Goal: Complete application form: Complete application form

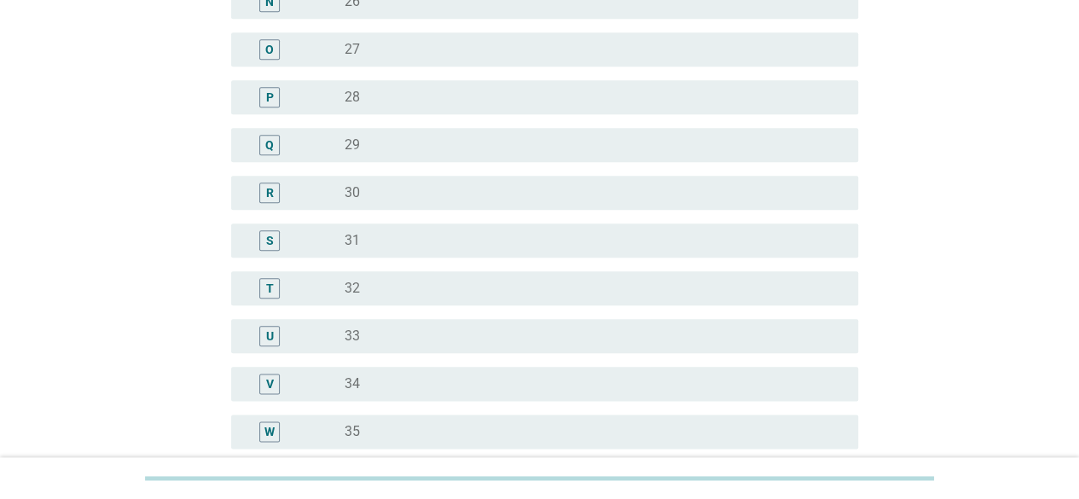
scroll to position [939, 0]
click at [463, 293] on div "radio_button_unchecked 34" at bounding box center [588, 290] width 486 height 17
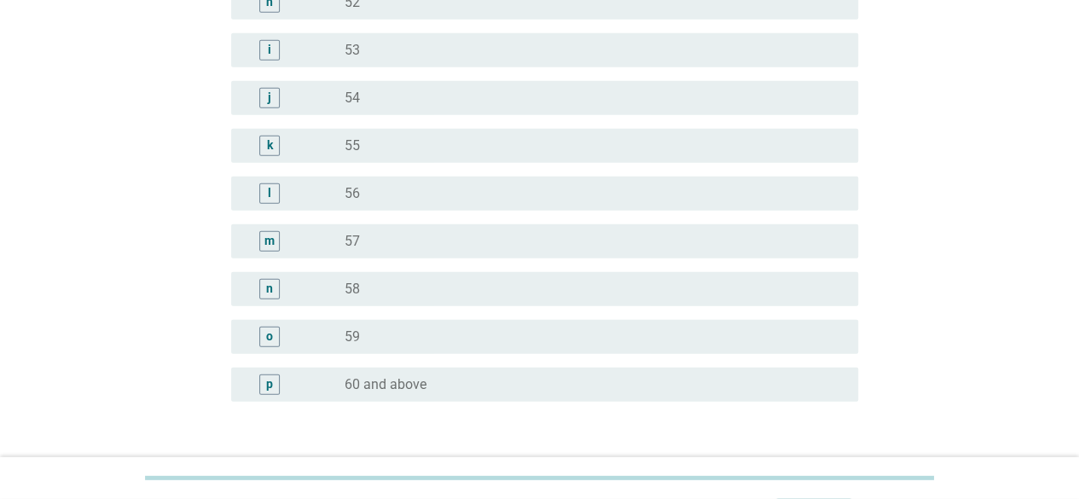
scroll to position [2208, 0]
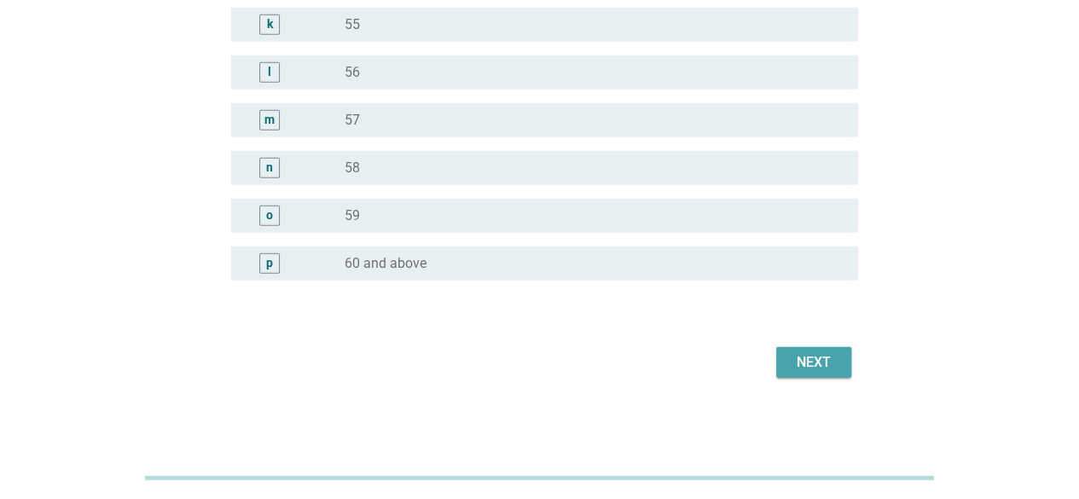
click at [835, 373] on button "Next" at bounding box center [814, 362] width 75 height 31
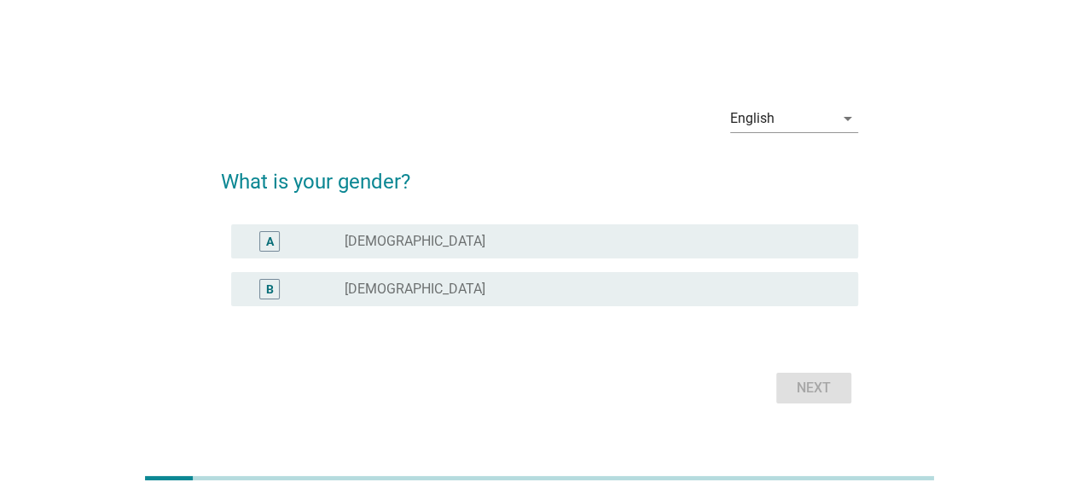
click at [642, 294] on div "radio_button_unchecked [DEMOGRAPHIC_DATA]" at bounding box center [588, 289] width 486 height 17
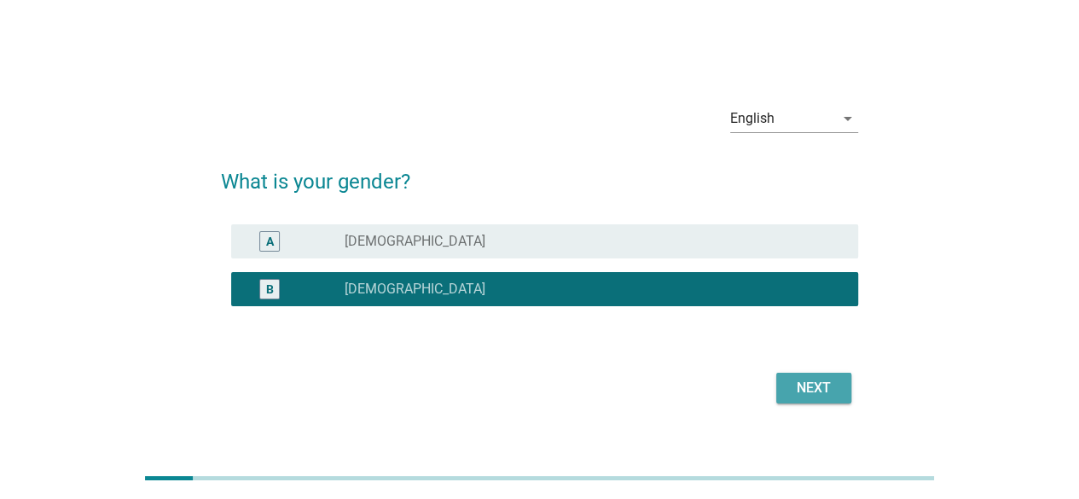
click at [795, 388] on div "Next" at bounding box center [814, 388] width 48 height 20
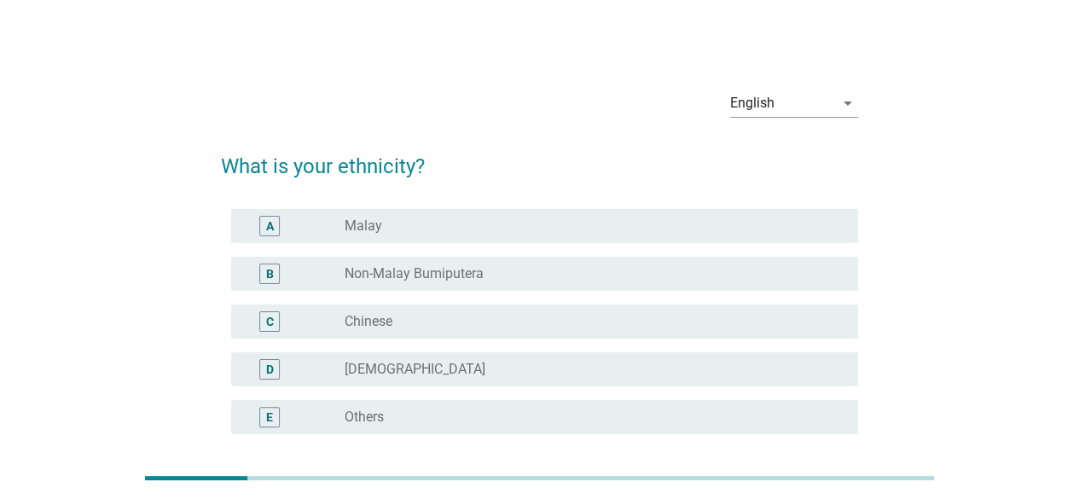
click at [701, 318] on div "radio_button_unchecked Chinese" at bounding box center [588, 321] width 486 height 17
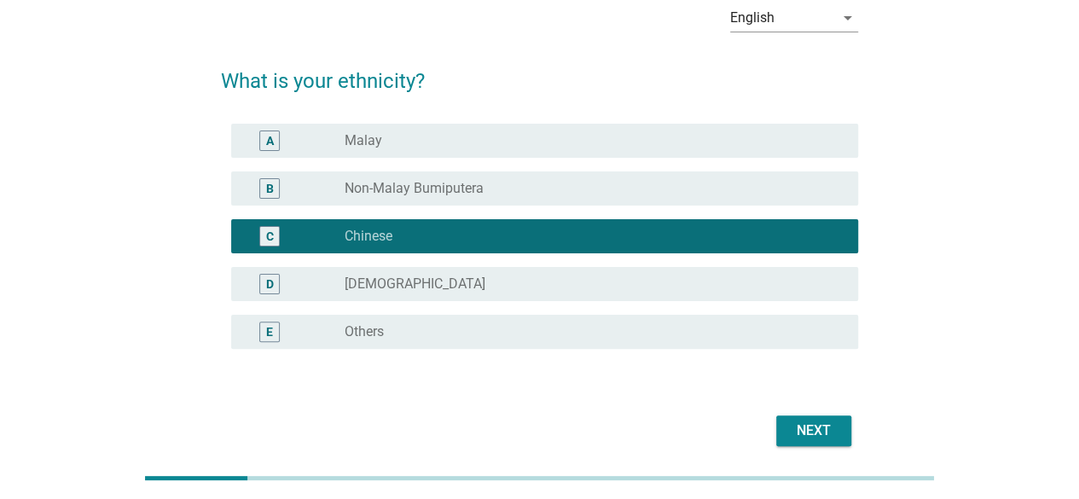
scroll to position [154, 0]
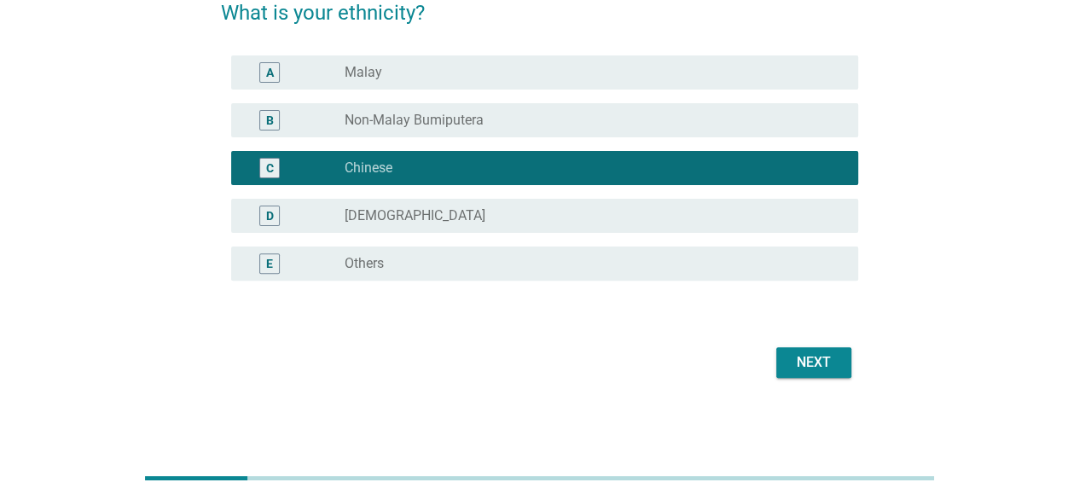
click at [773, 362] on div "Next" at bounding box center [539, 362] width 637 height 41
click at [783, 362] on button "Next" at bounding box center [814, 362] width 75 height 31
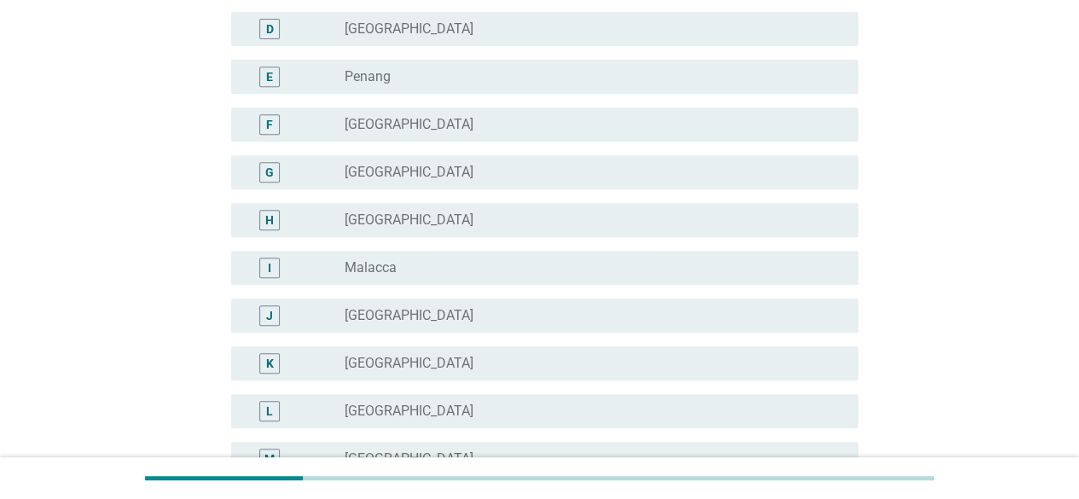
scroll to position [341, 0]
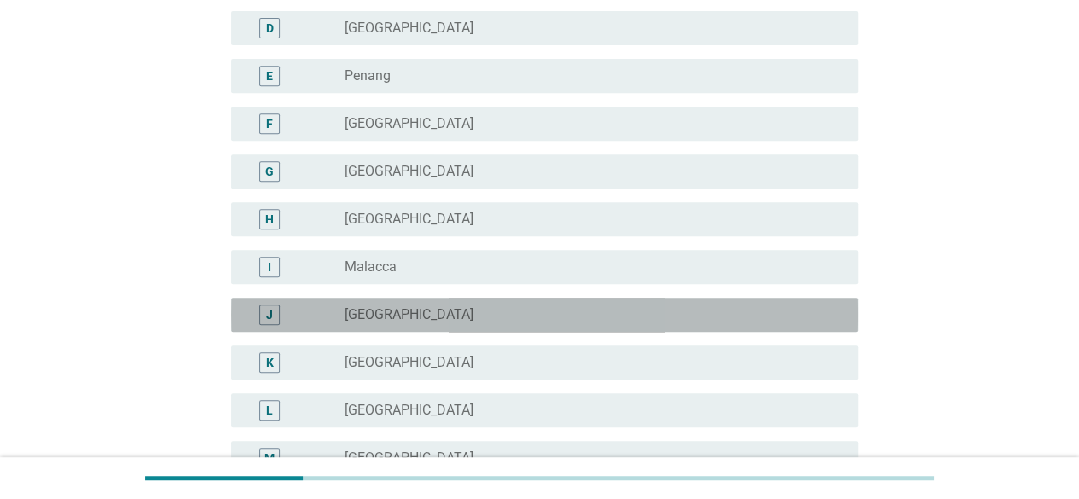
drag, startPoint x: 542, startPoint y: 315, endPoint x: 562, endPoint y: 361, distance: 50.4
click at [542, 317] on div "radio_button_unchecked [GEOGRAPHIC_DATA]" at bounding box center [588, 314] width 486 height 17
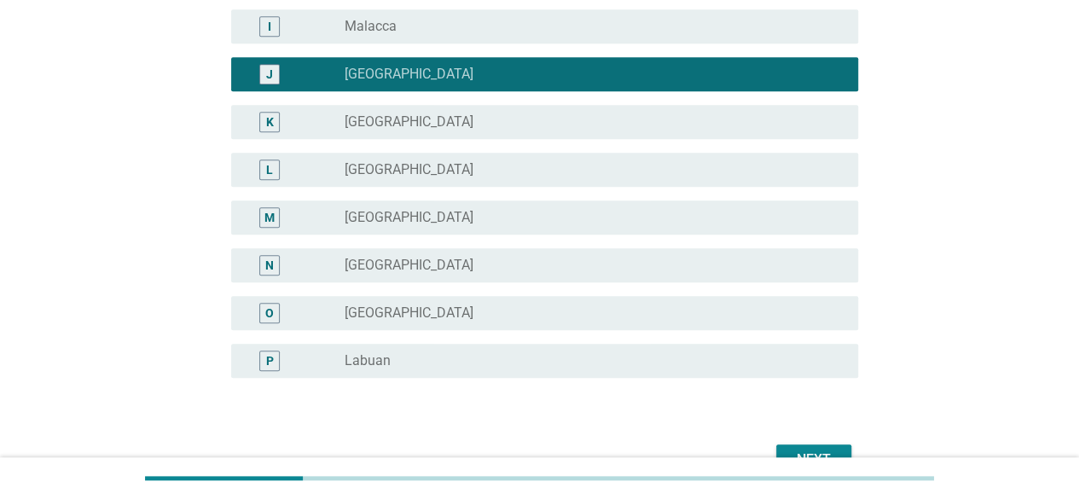
scroll to position [679, 0]
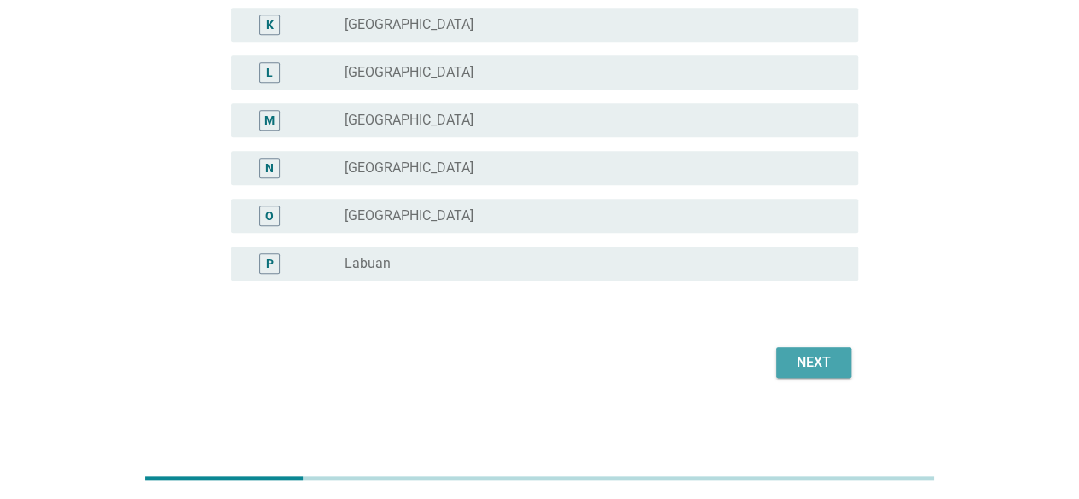
click at [816, 369] on div "Next" at bounding box center [814, 362] width 48 height 20
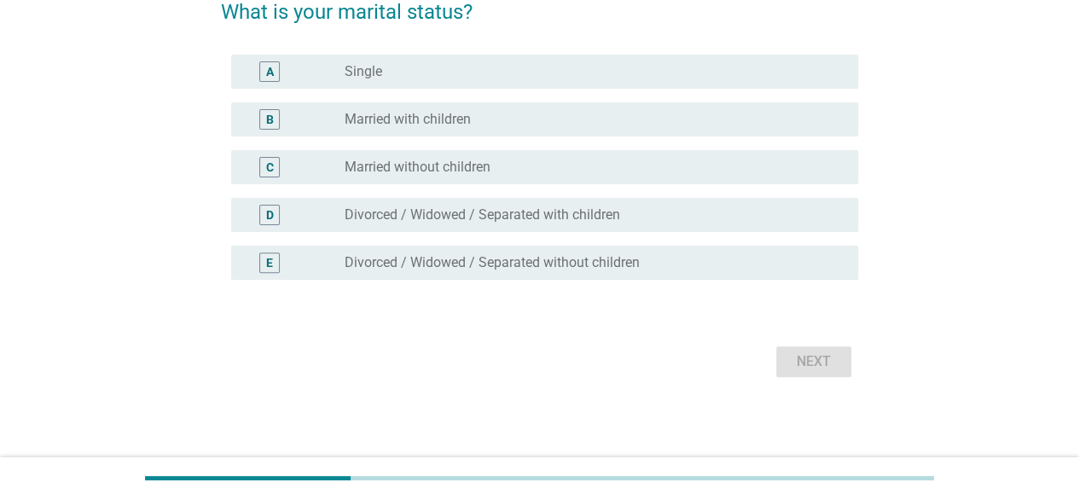
scroll to position [0, 0]
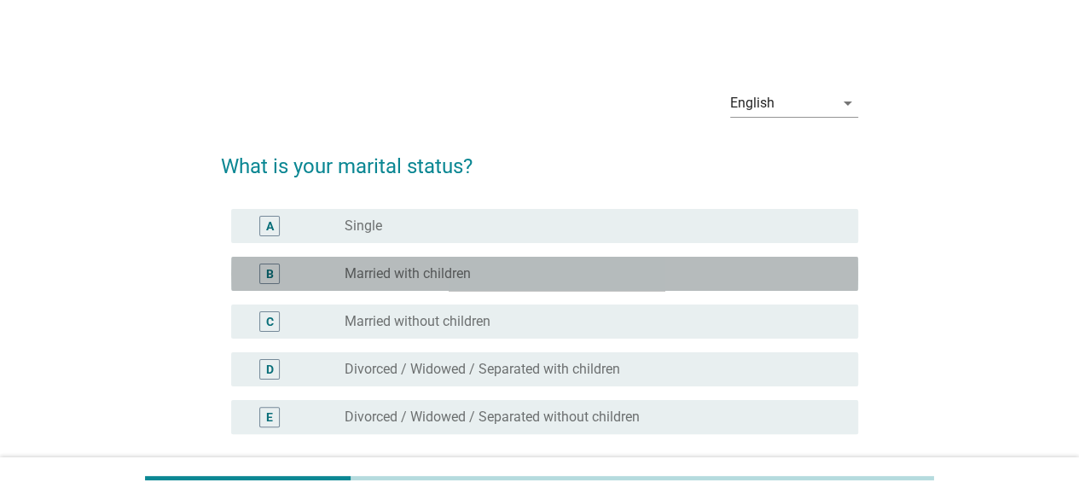
click at [558, 280] on div "radio_button_unchecked Married with children" at bounding box center [588, 273] width 486 height 17
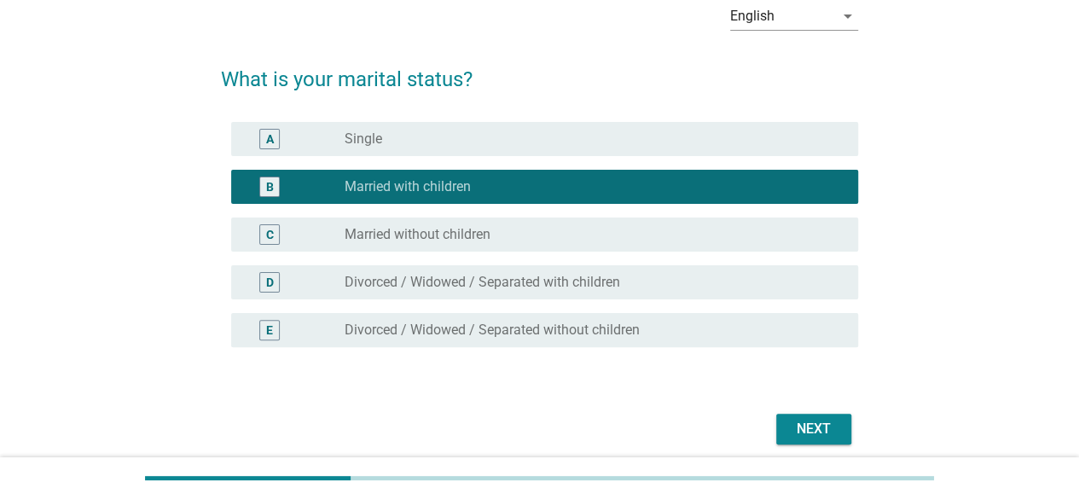
scroll to position [154, 0]
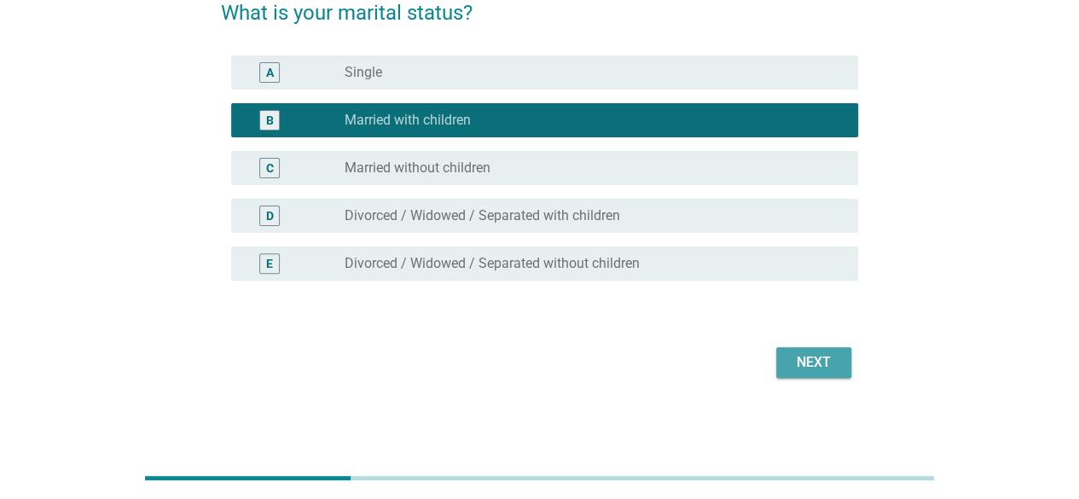
click at [822, 363] on div "Next" at bounding box center [814, 362] width 48 height 20
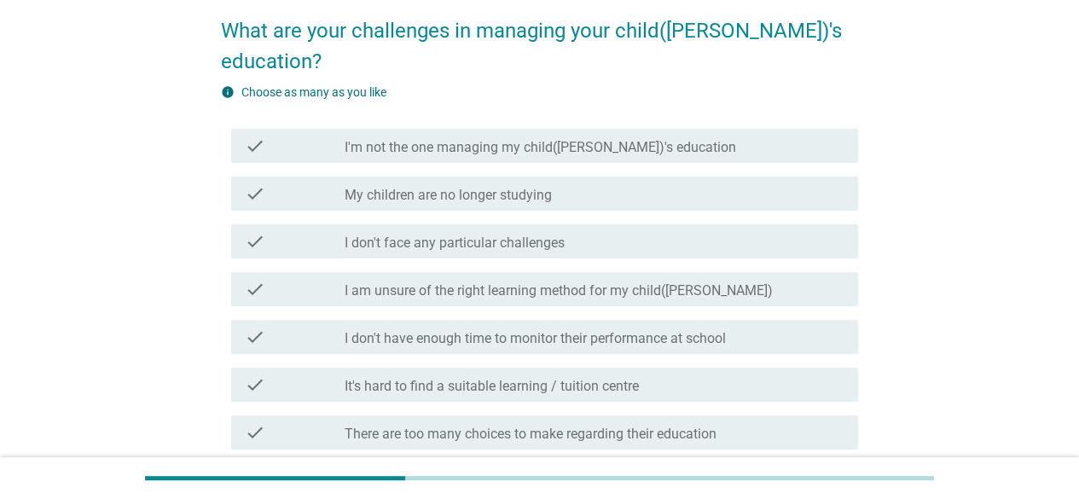
scroll to position [171, 0]
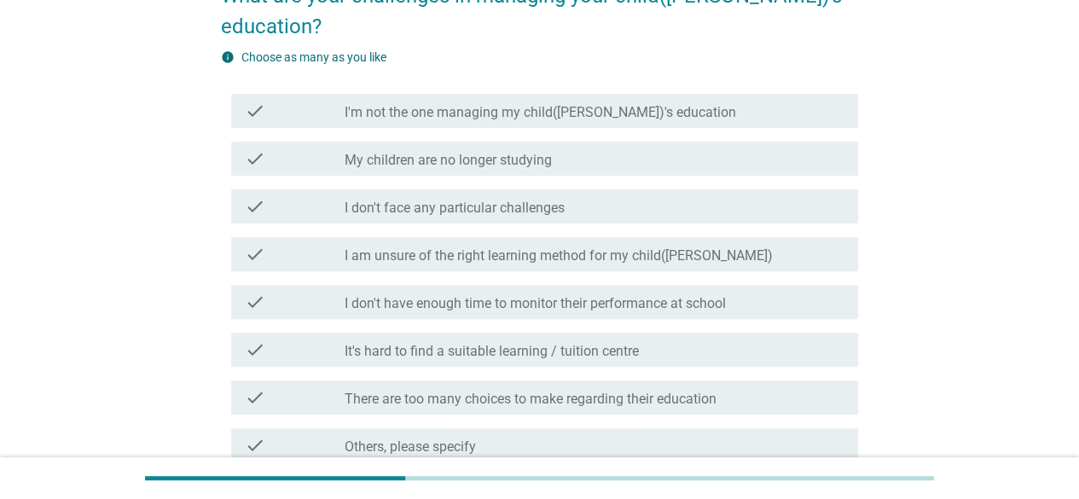
drag, startPoint x: 589, startPoint y: 223, endPoint x: 584, endPoint y: 237, distance: 15.4
click at [589, 247] on label "I am unsure of the right learning method for my child([PERSON_NAME])" at bounding box center [559, 255] width 428 height 17
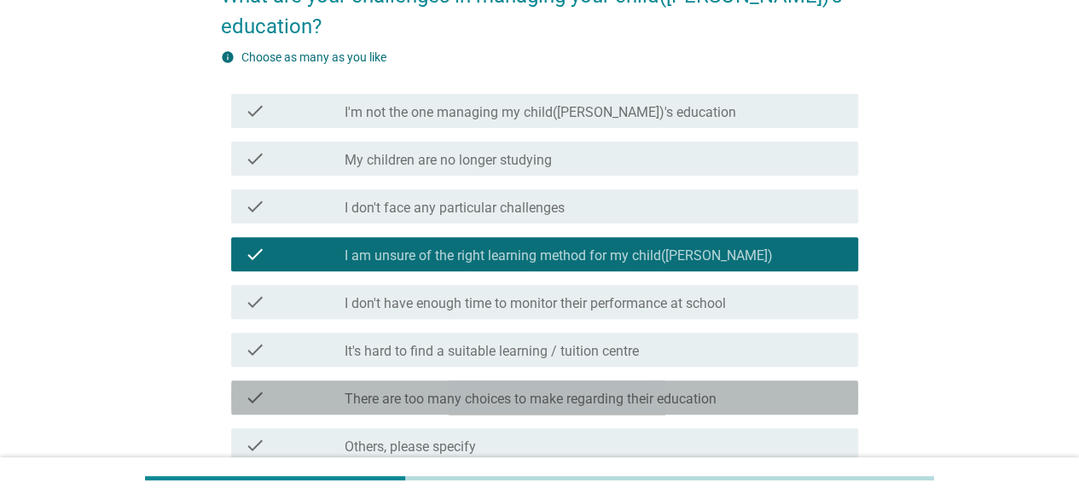
click at [538, 391] on label "There are too many choices to make regarding their education" at bounding box center [531, 399] width 372 height 17
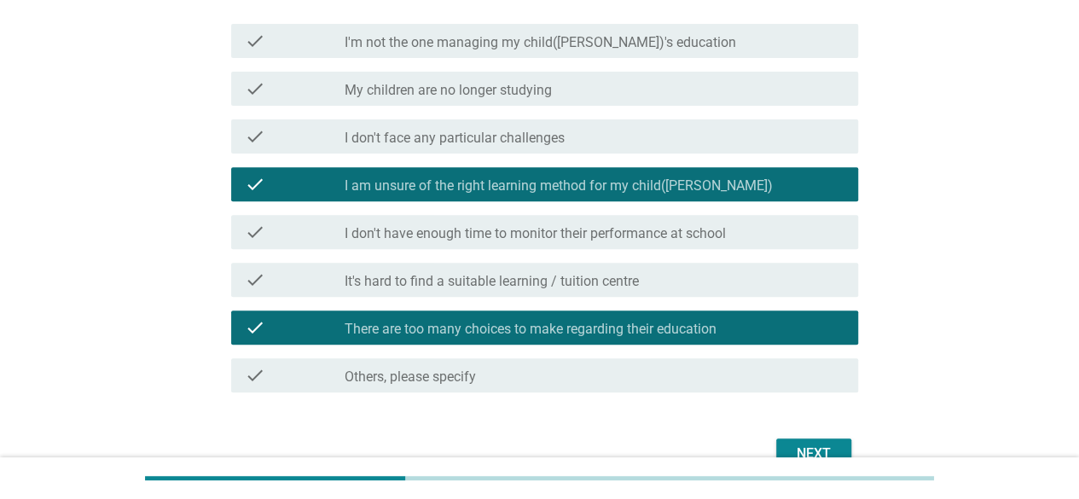
scroll to position [302, 0]
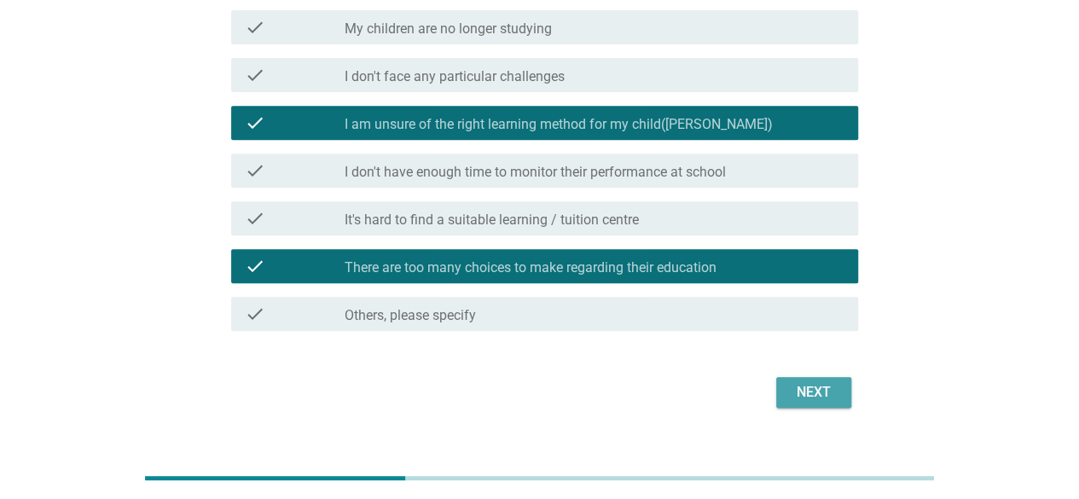
click at [830, 382] on div "Next" at bounding box center [814, 392] width 48 height 20
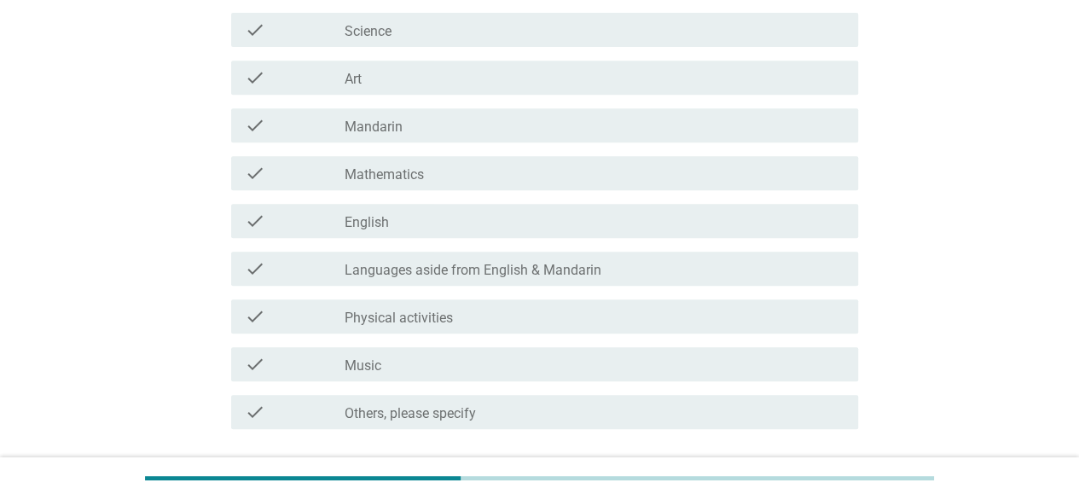
scroll to position [427, 0]
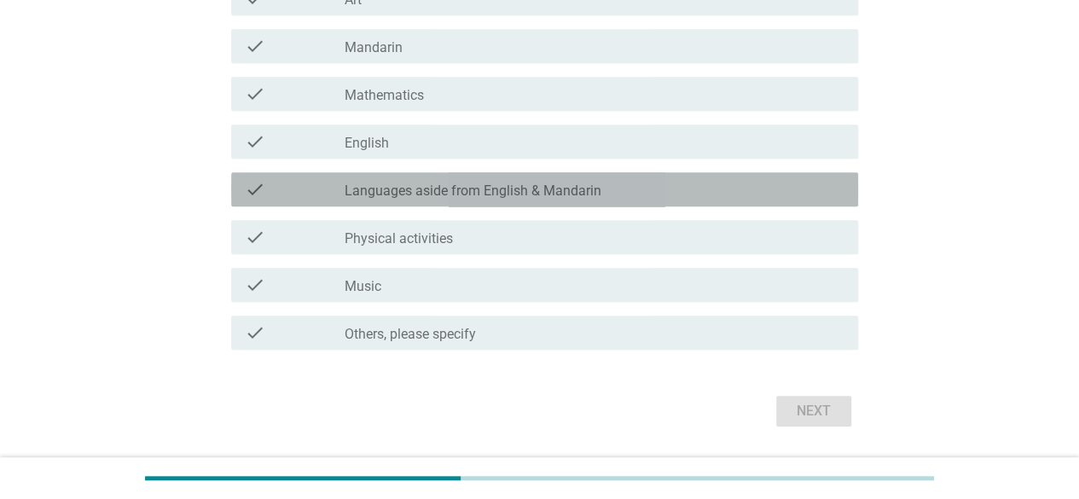
click at [531, 195] on label "Languages aside from English & Mandarin" at bounding box center [473, 191] width 257 height 17
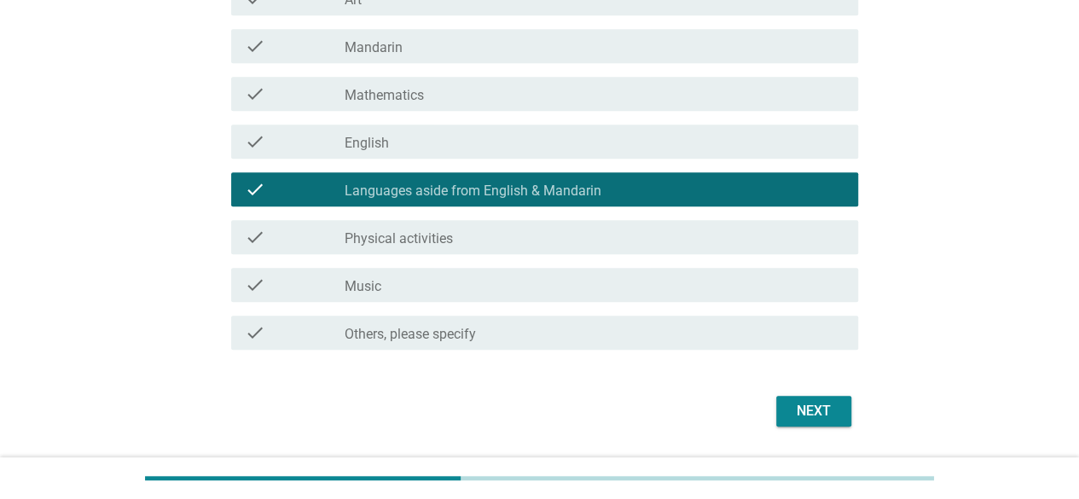
scroll to position [341, 0]
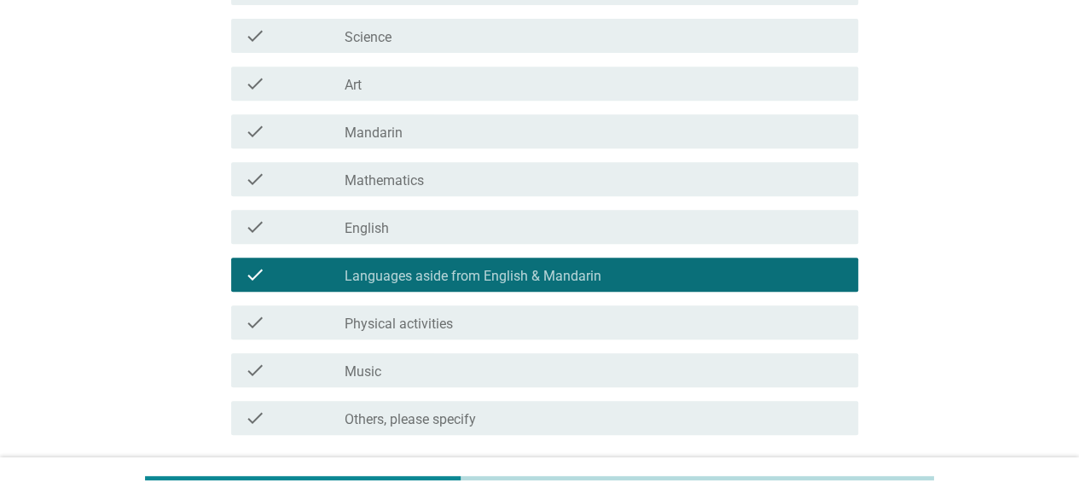
click at [474, 313] on div "check_box_outline_blank Physical activities" at bounding box center [595, 322] width 500 height 20
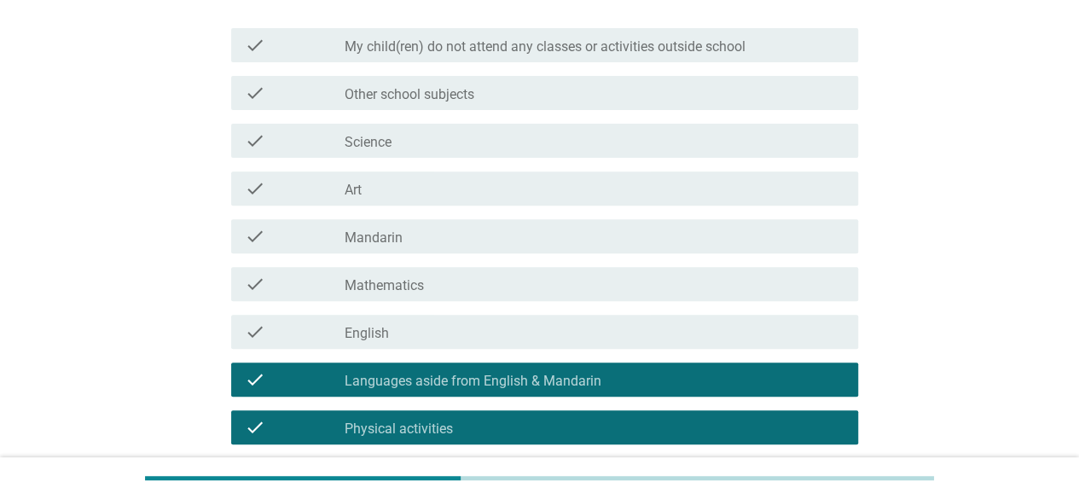
scroll to position [85, 0]
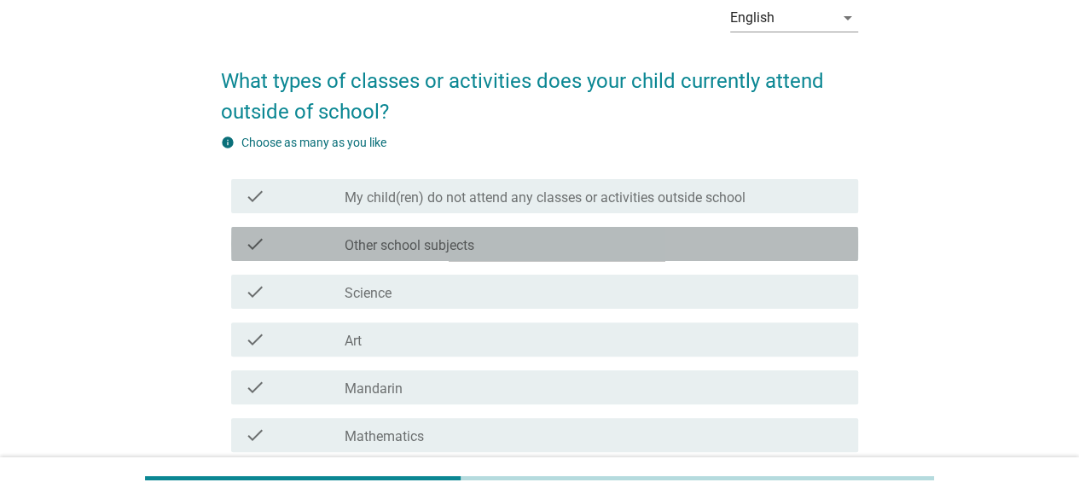
click at [498, 240] on div "check_box_outline_blank Other school subjects" at bounding box center [595, 244] width 500 height 20
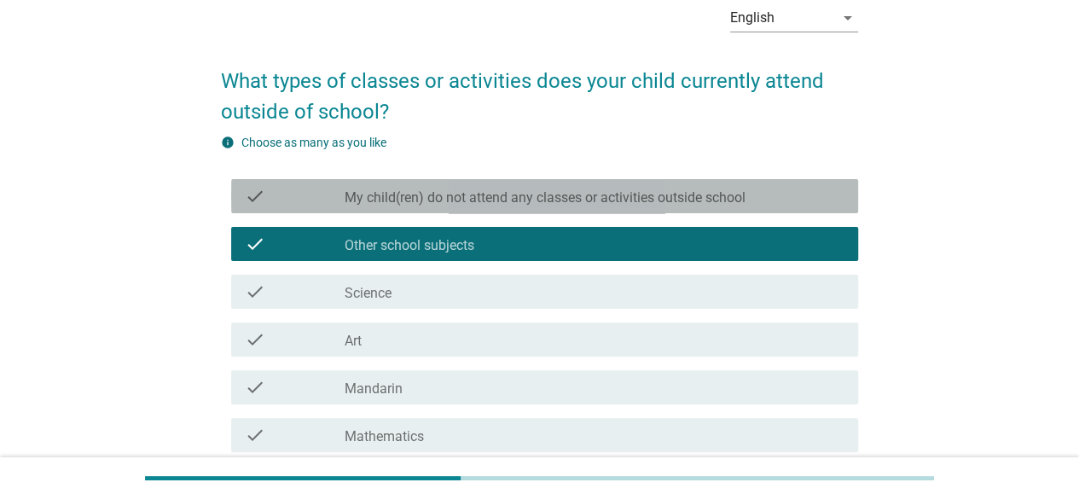
drag, startPoint x: 541, startPoint y: 196, endPoint x: 532, endPoint y: 209, distance: 15.4
click at [541, 196] on label "My child(ren) do not attend any classes or activities outside school" at bounding box center [545, 197] width 401 height 17
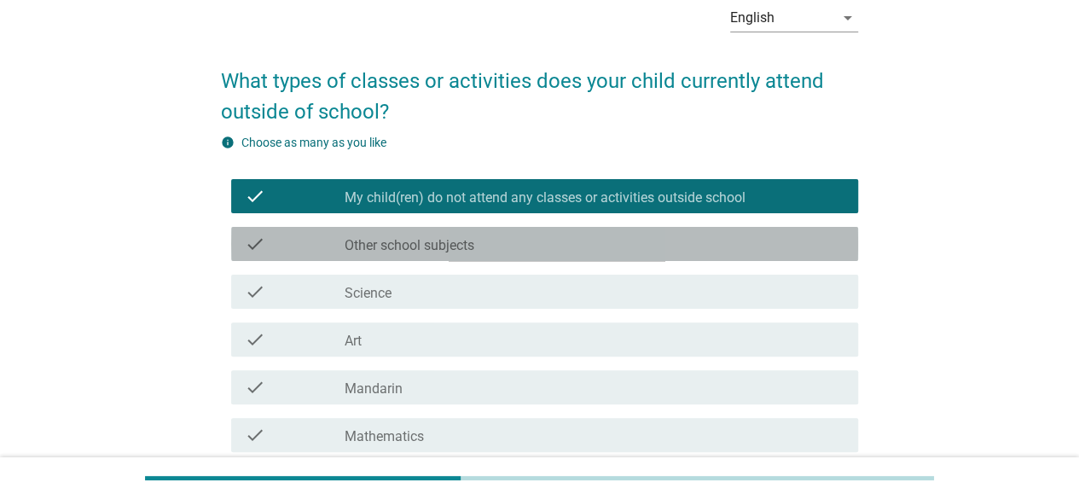
click at [530, 243] on div "check_box_outline_blank Other school subjects" at bounding box center [595, 244] width 500 height 20
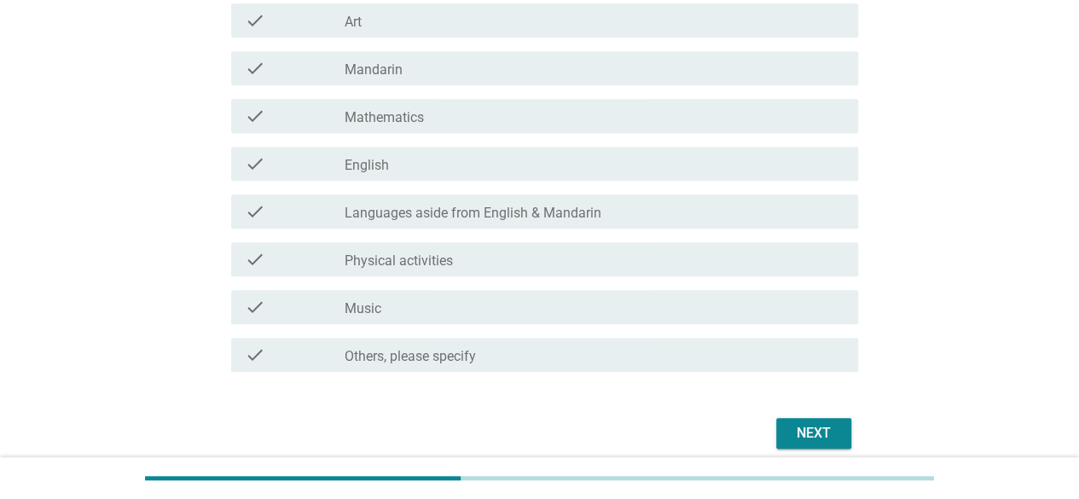
scroll to position [427, 0]
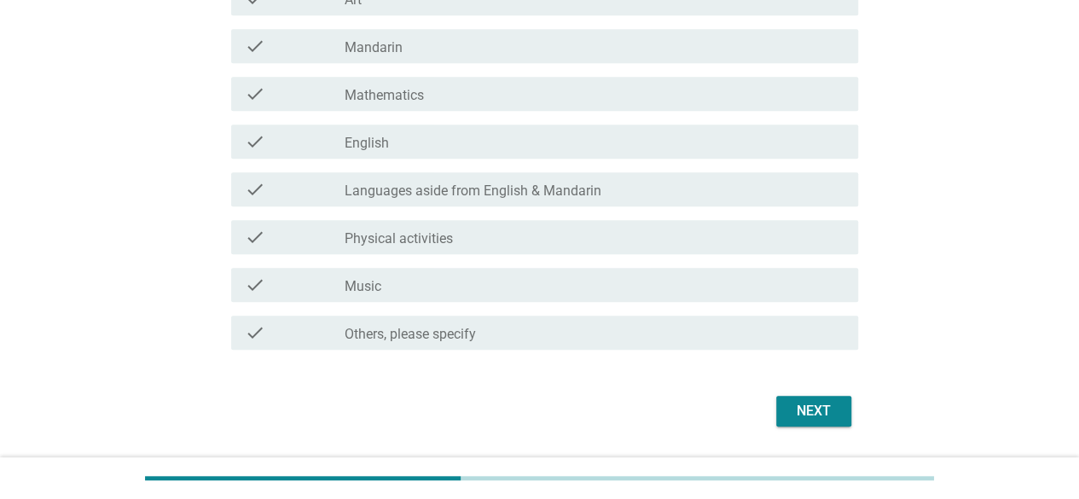
click at [525, 227] on div "check_box_outline_blank Physical activities" at bounding box center [595, 237] width 500 height 20
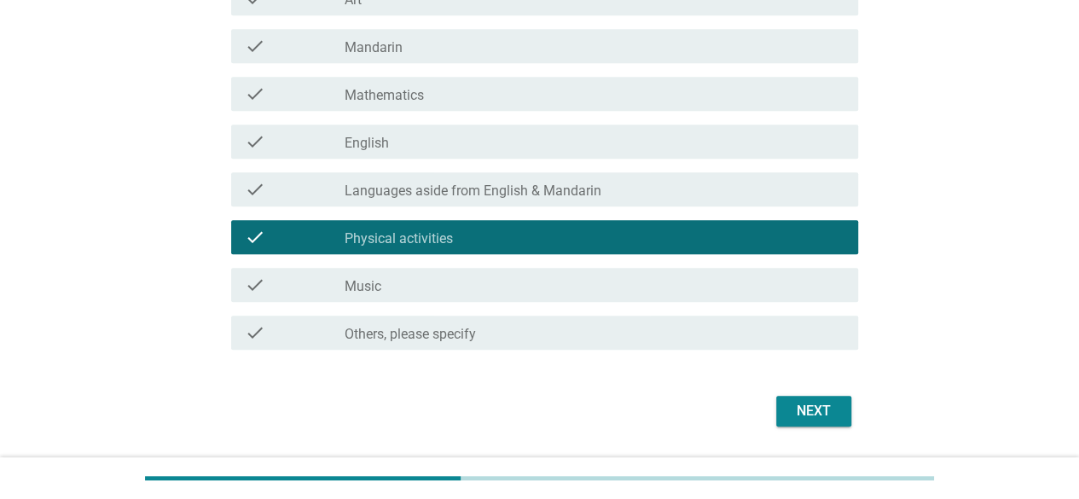
click at [545, 201] on div "check check_box Languages aside from English & Mandarin" at bounding box center [544, 189] width 627 height 34
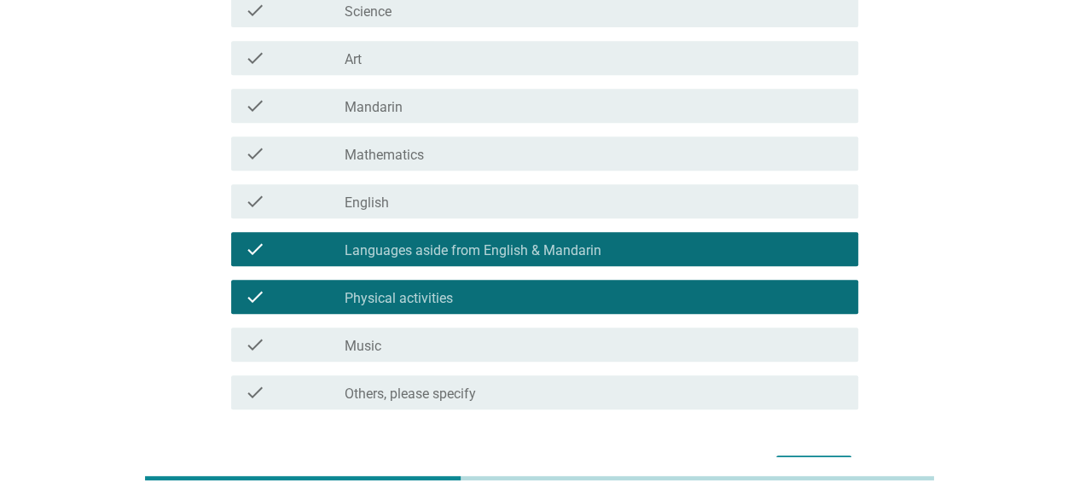
scroll to position [305, 0]
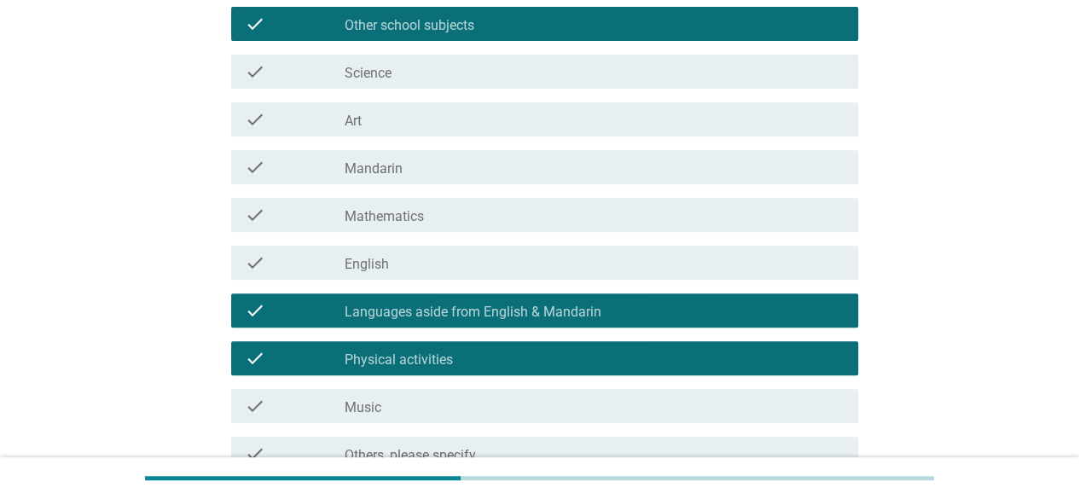
click at [566, 192] on div "check check_box_outline_blank Mathematics" at bounding box center [539, 215] width 637 height 48
click at [558, 216] on div "check_box_outline_blank Mathematics" at bounding box center [595, 215] width 500 height 20
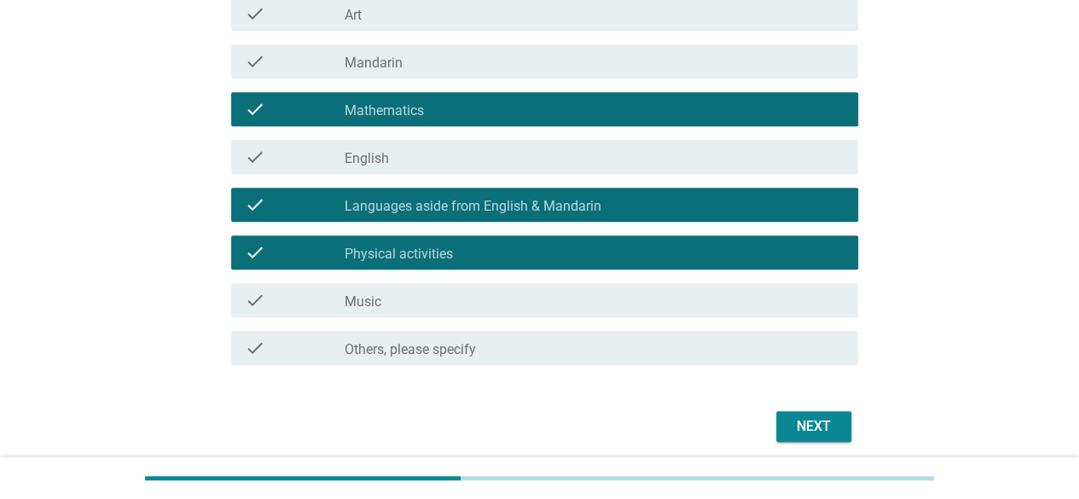
scroll to position [476, 0]
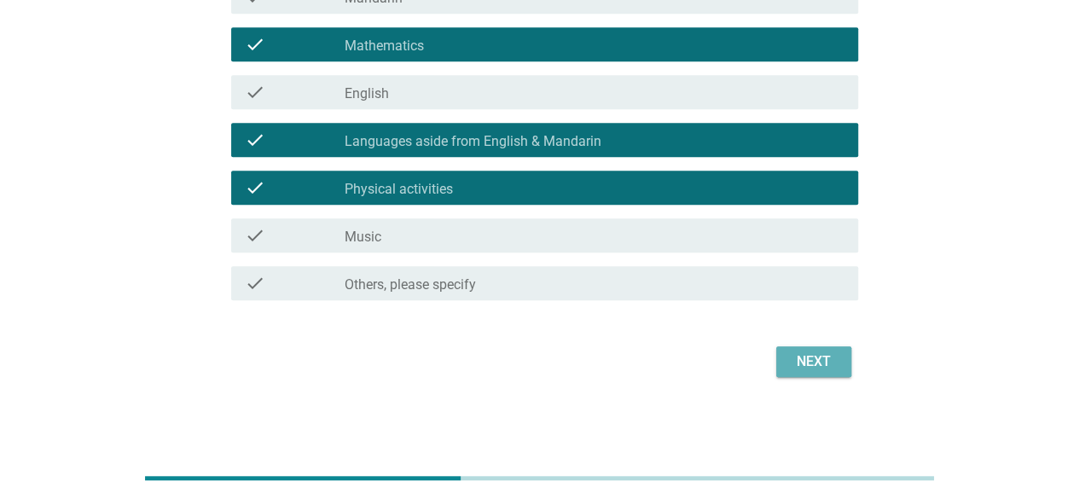
click at [799, 352] on div "Next" at bounding box center [814, 362] width 48 height 20
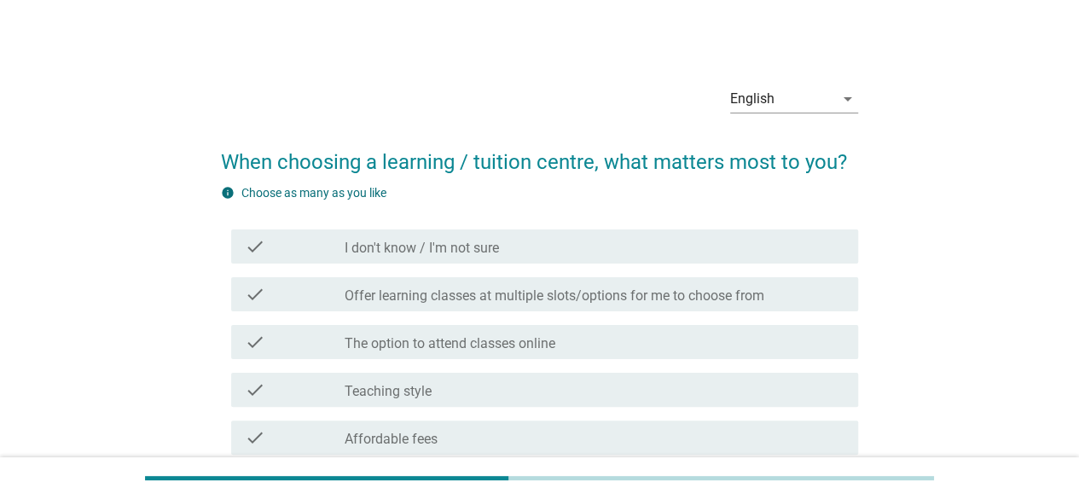
scroll to position [171, 0]
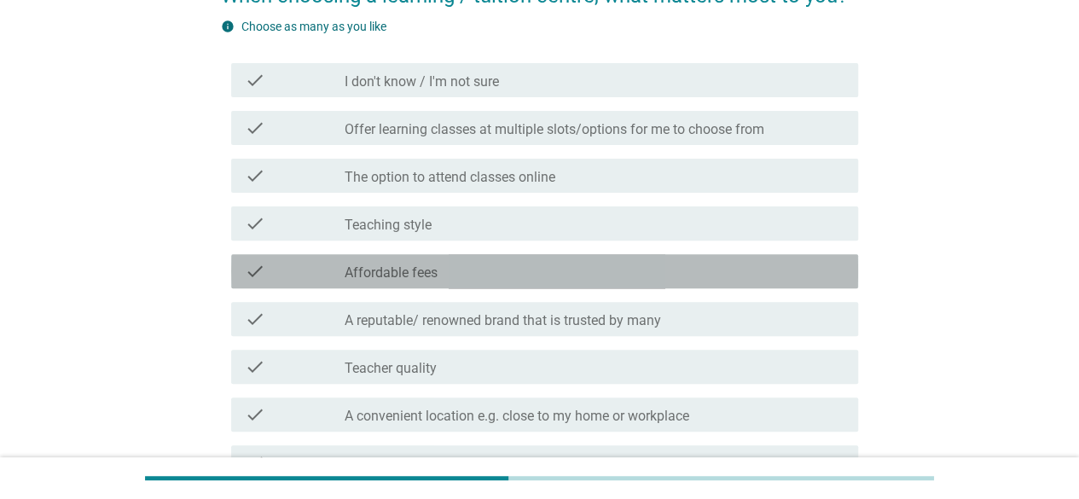
click at [525, 268] on div "check_box_outline_blank Affordable fees" at bounding box center [595, 271] width 500 height 20
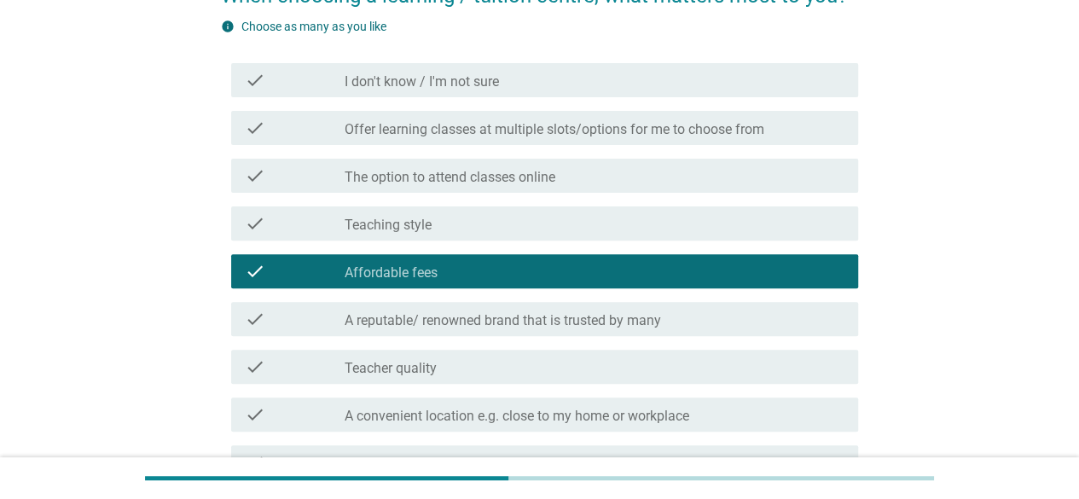
click at [553, 206] on div "check check_box_outline_blank Teaching style" at bounding box center [539, 224] width 637 height 48
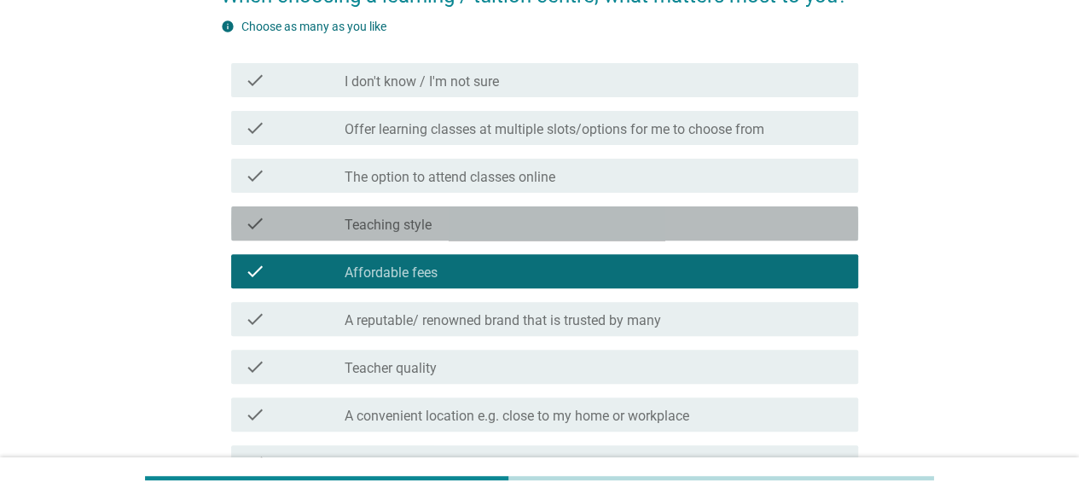
click at [563, 230] on div "check_box_outline_blank Teaching style" at bounding box center [595, 223] width 500 height 20
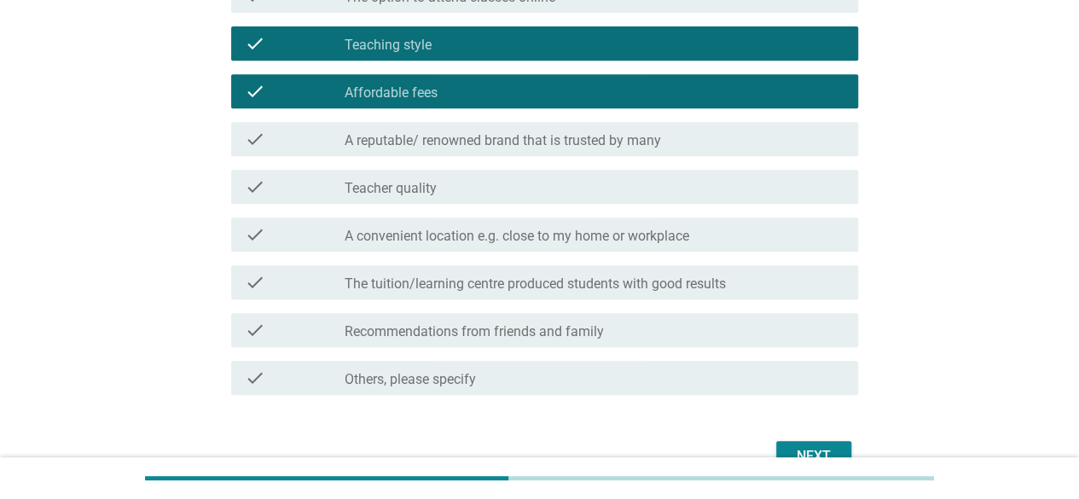
scroll to position [427, 0]
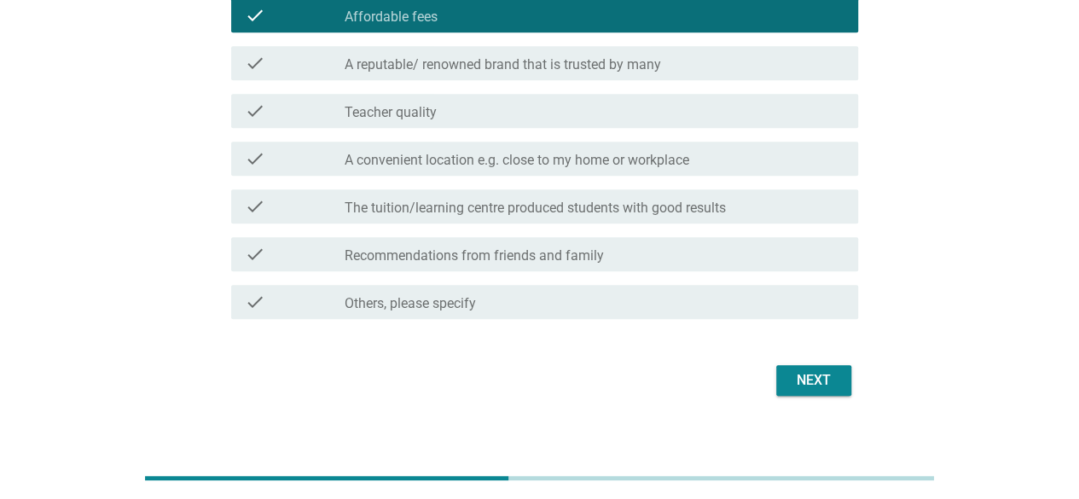
click at [828, 387] on div "Next" at bounding box center [814, 380] width 48 height 20
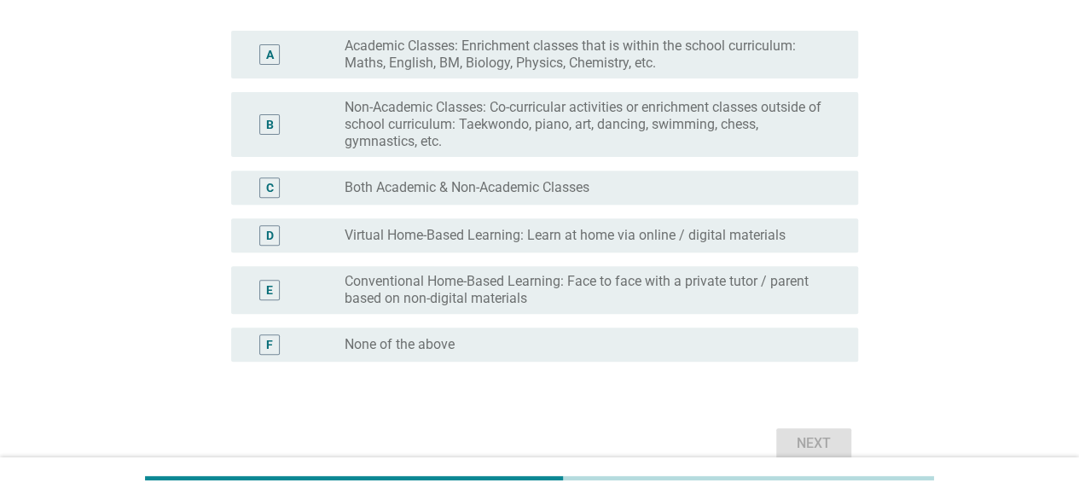
scroll to position [256, 0]
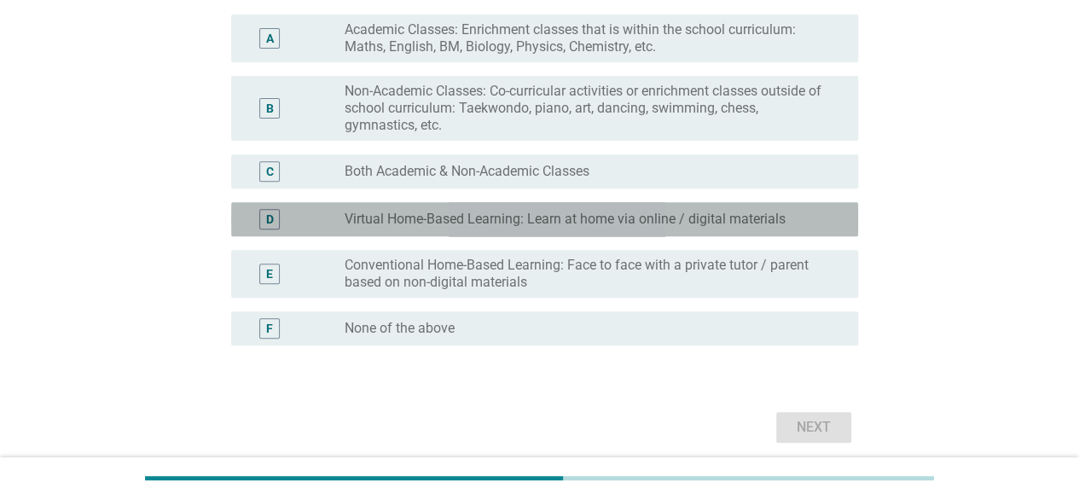
click at [787, 218] on div "radio_button_unchecked Virtual Home-Based Learning: Learn at home via online / …" at bounding box center [588, 219] width 486 height 17
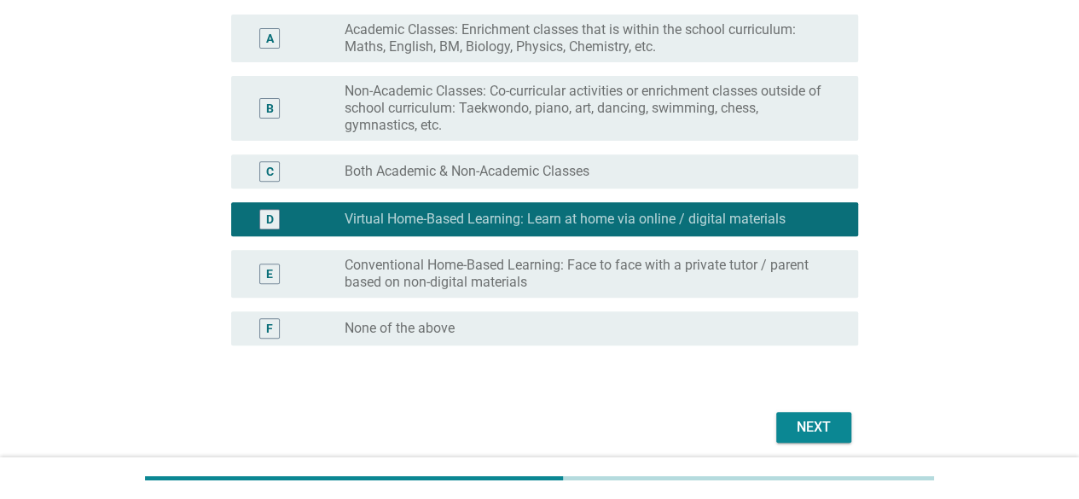
click at [768, 274] on label "Conventional Home-Based Learning: Face to face with a private tutor / parent ba…" at bounding box center [588, 274] width 486 height 34
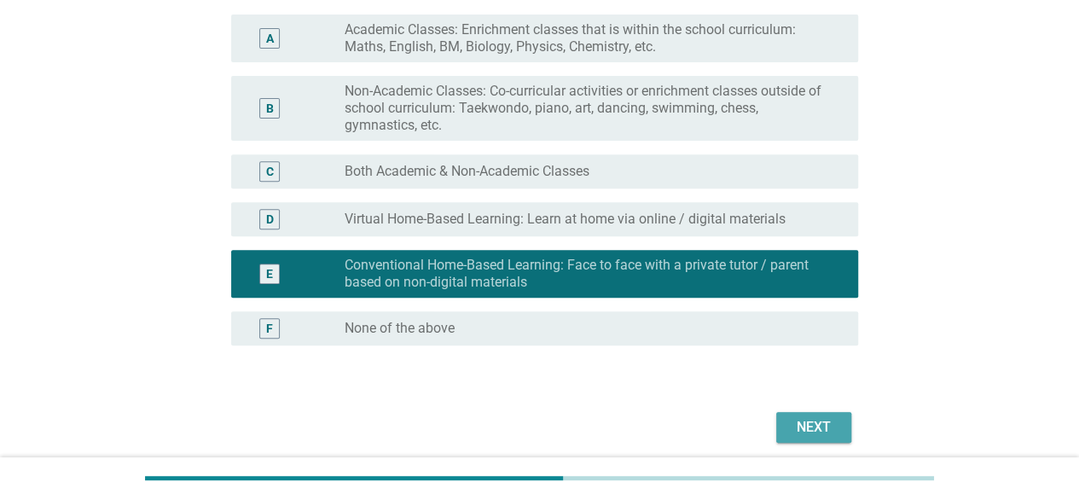
click at [803, 429] on div "Next" at bounding box center [814, 427] width 48 height 20
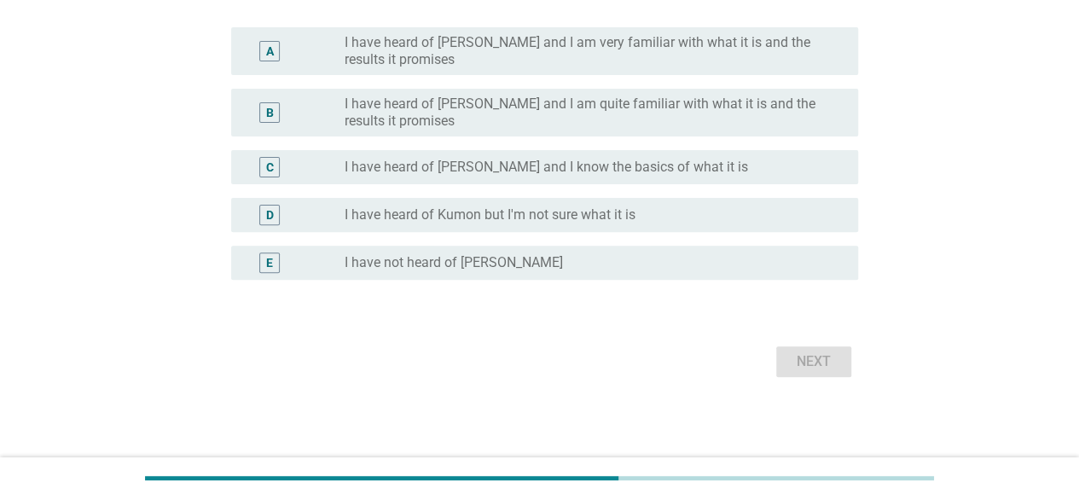
scroll to position [0, 0]
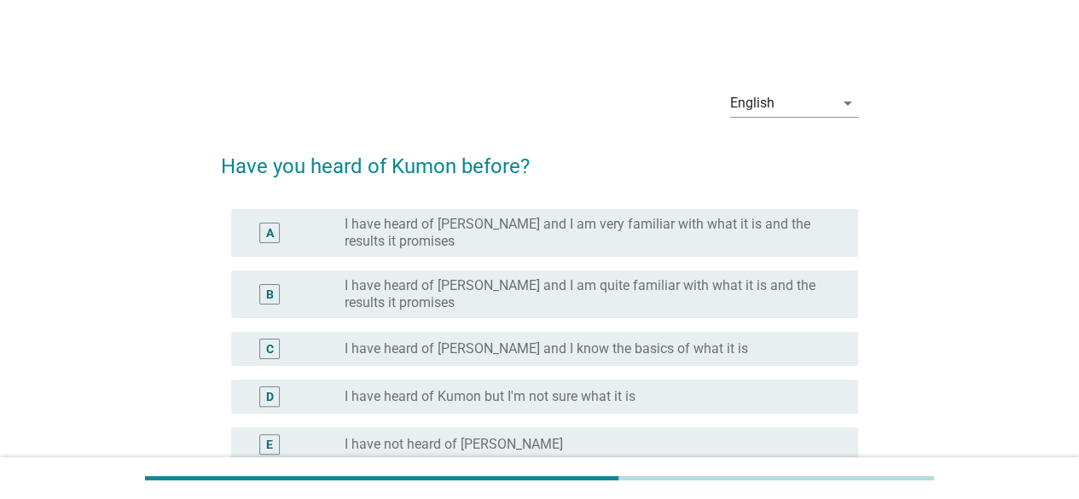
click at [748, 227] on label "I have heard of [PERSON_NAME] and I am very familiar with what it is and the re…" at bounding box center [588, 233] width 486 height 34
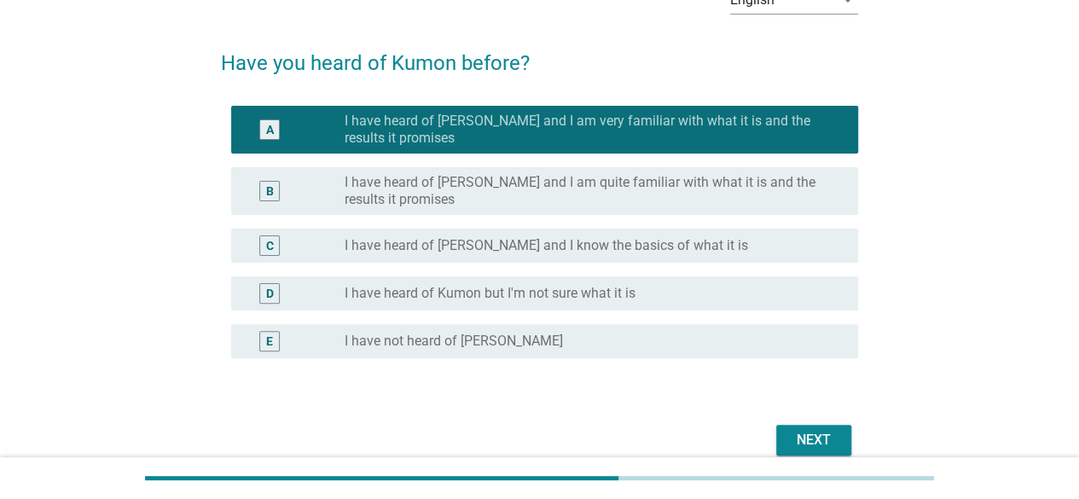
scroll to position [181, 0]
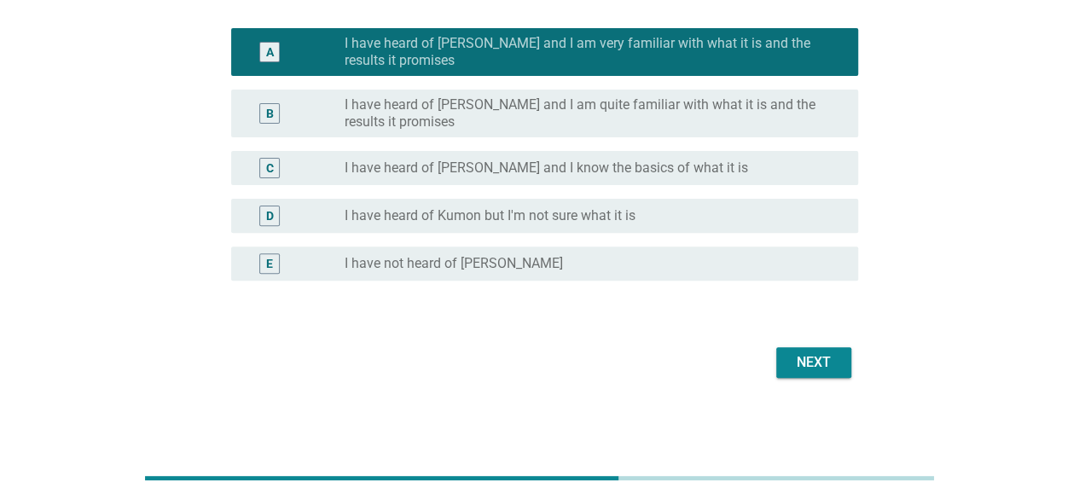
click at [841, 364] on button "Next" at bounding box center [814, 362] width 75 height 31
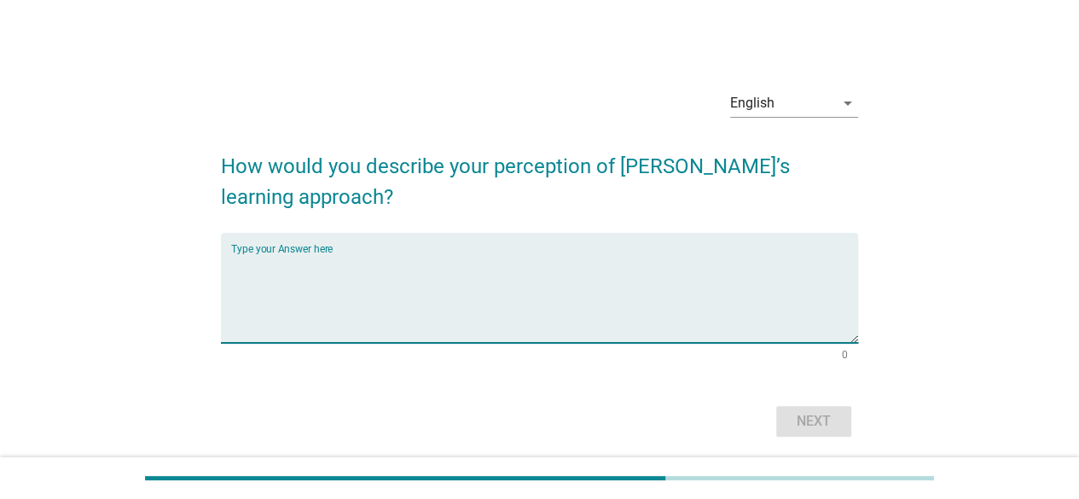
click at [637, 322] on textarea "Type your Answer here" at bounding box center [544, 298] width 627 height 90
type textarea "g"
type textarea "fast learning and make it easy for children"
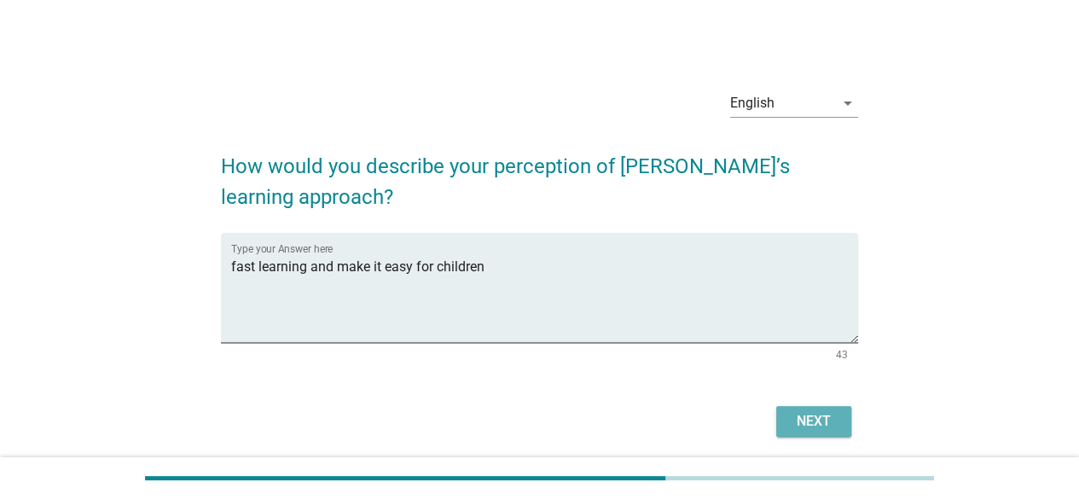
click at [828, 408] on button "Next" at bounding box center [814, 421] width 75 height 31
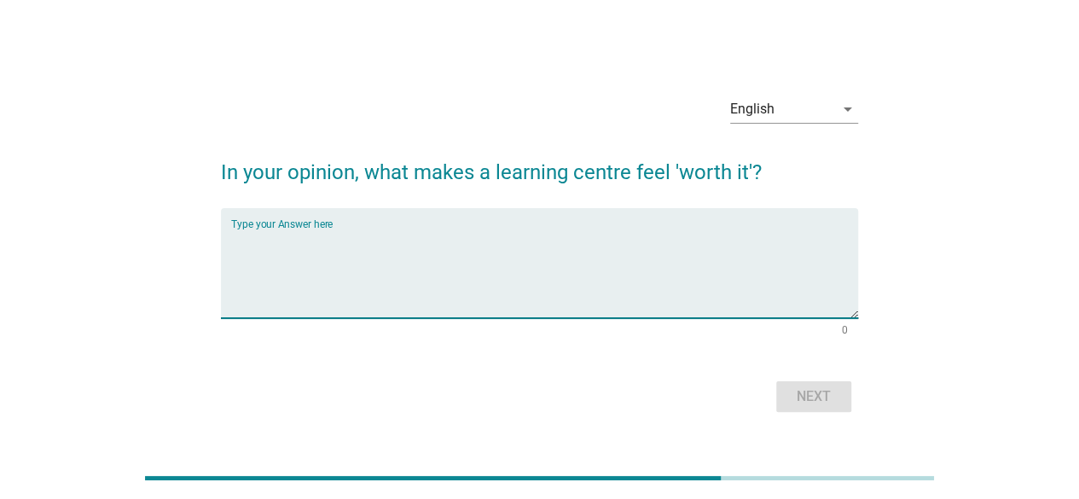
click at [680, 249] on textarea "Type your Answer here" at bounding box center [544, 274] width 627 height 90
type textarea "more trained teachers"
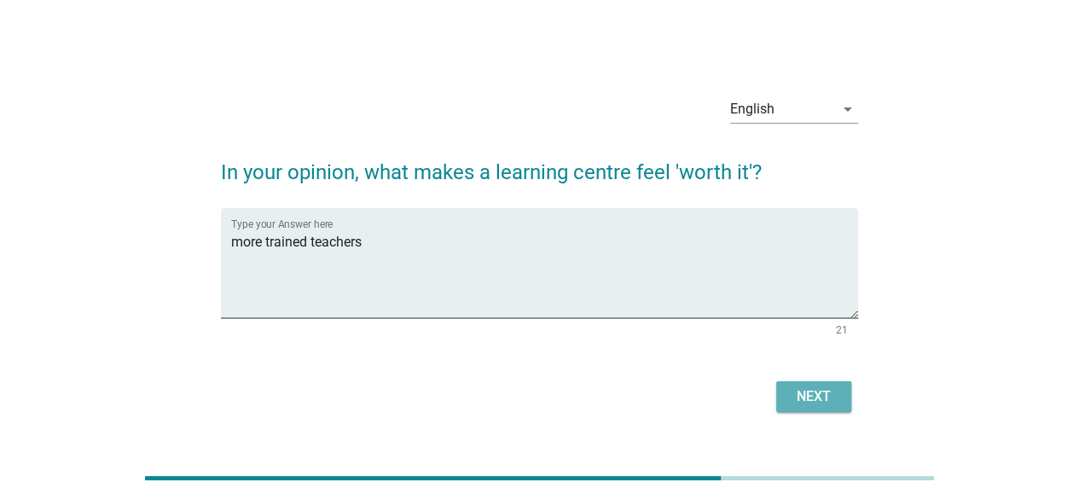
click at [790, 392] on div "Next" at bounding box center [814, 397] width 48 height 20
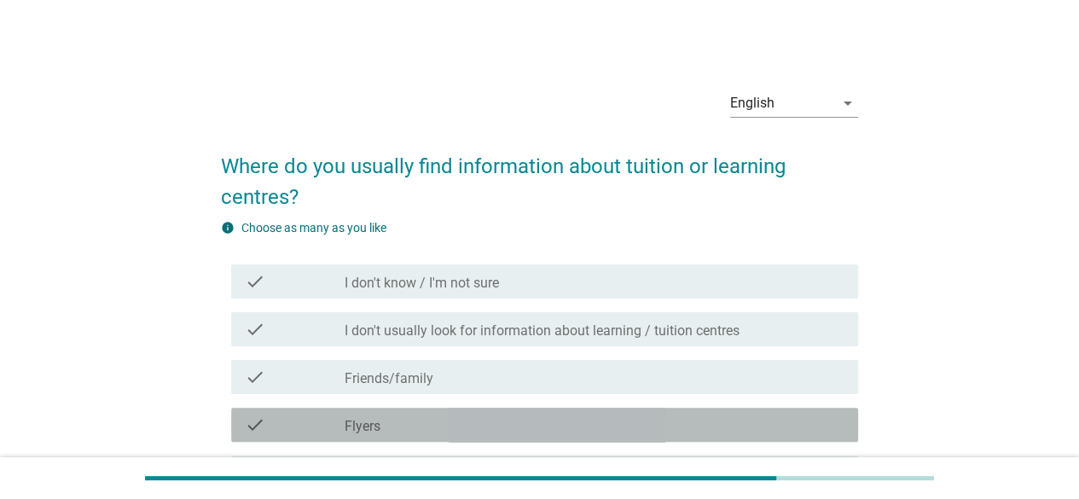
click at [588, 424] on div "check_box_outline_blank Flyers" at bounding box center [595, 425] width 500 height 20
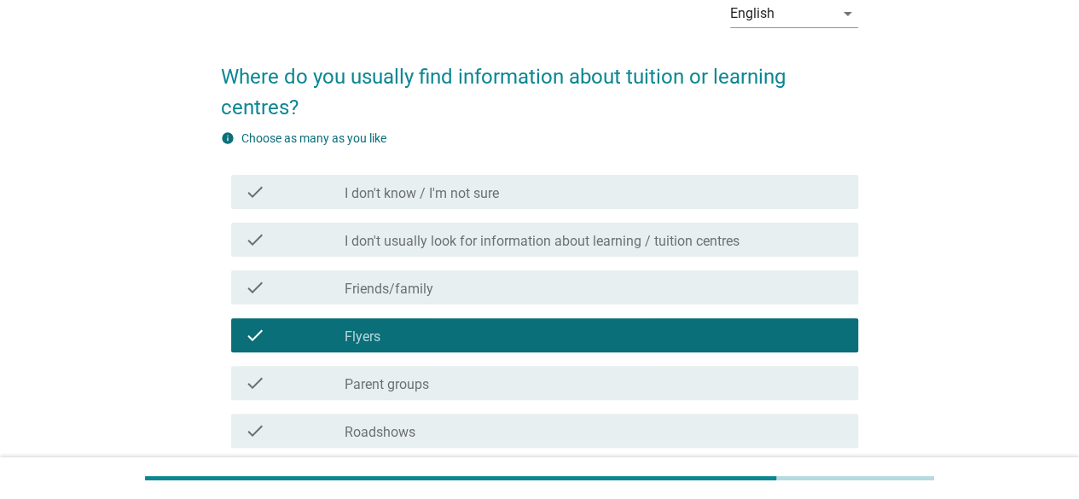
scroll to position [256, 0]
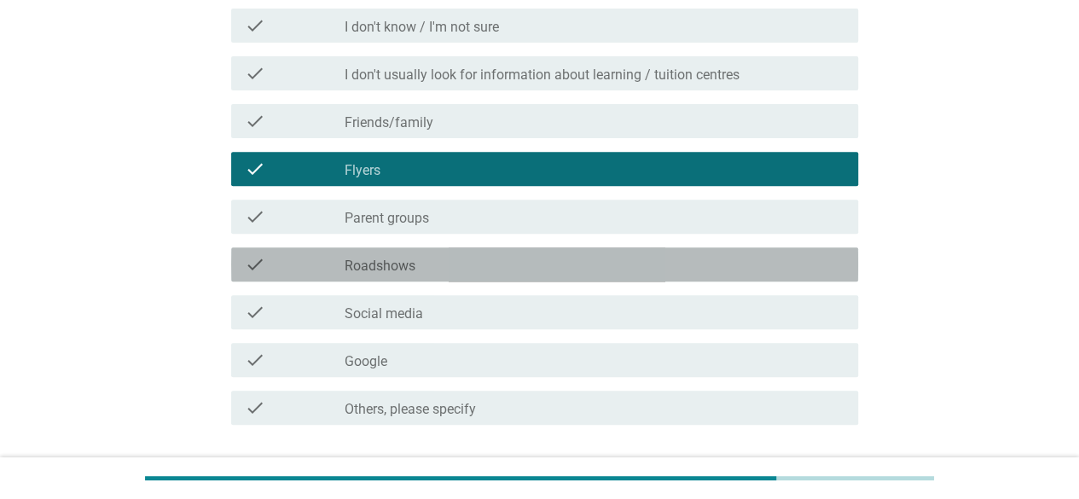
drag, startPoint x: 639, startPoint y: 262, endPoint x: 636, endPoint y: 281, distance: 19.1
click at [638, 263] on div "check_box_outline_blank Roadshows" at bounding box center [595, 264] width 500 height 20
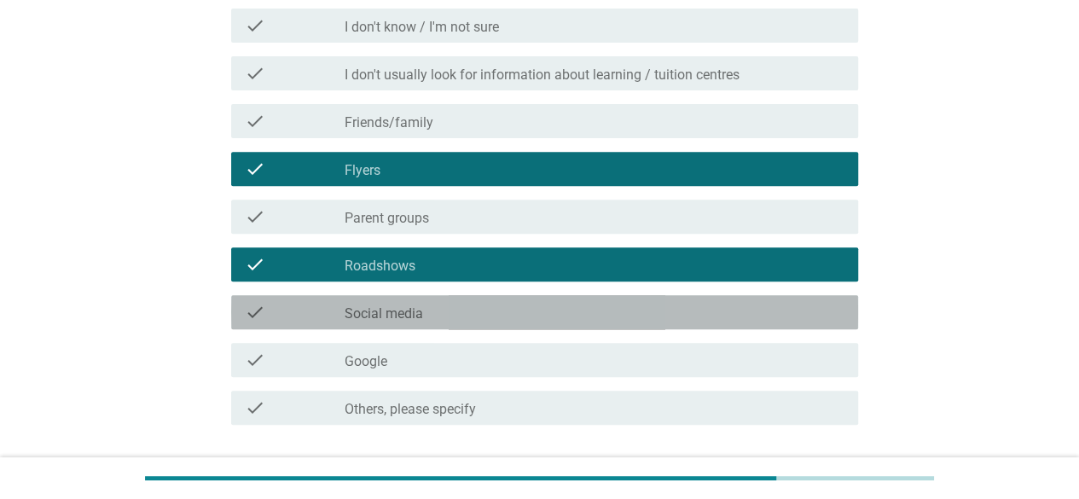
click at [641, 307] on div "check_box_outline_blank Social media" at bounding box center [595, 312] width 500 height 20
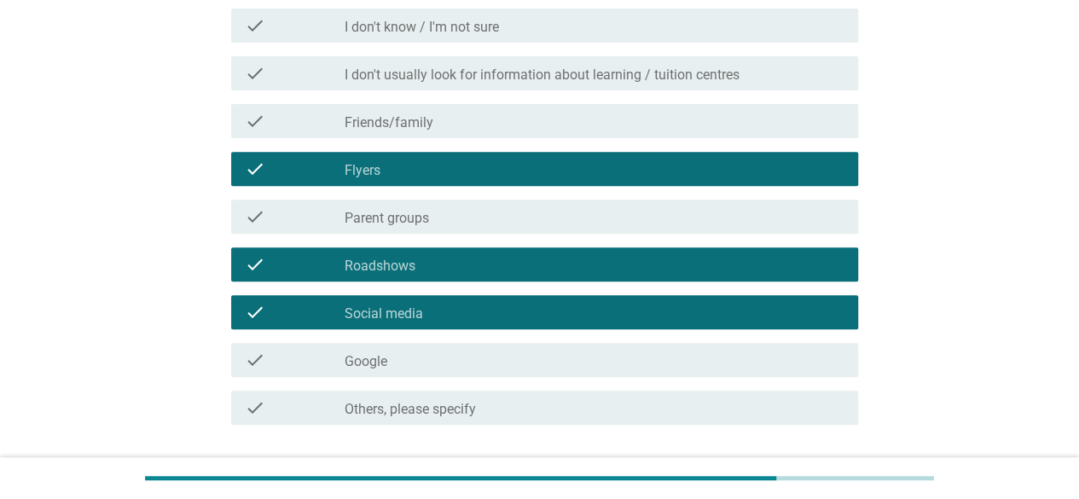
scroll to position [381, 0]
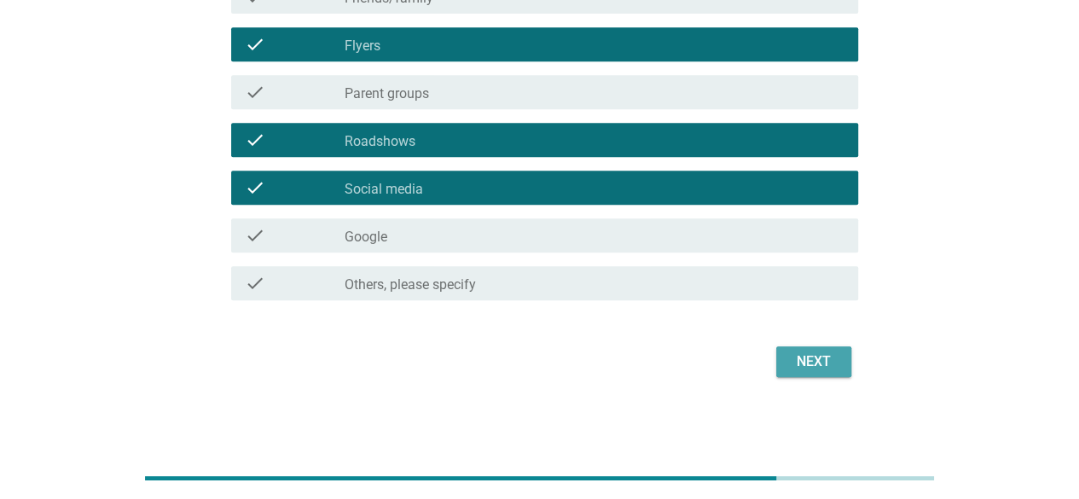
click at [827, 363] on div "Next" at bounding box center [814, 362] width 48 height 20
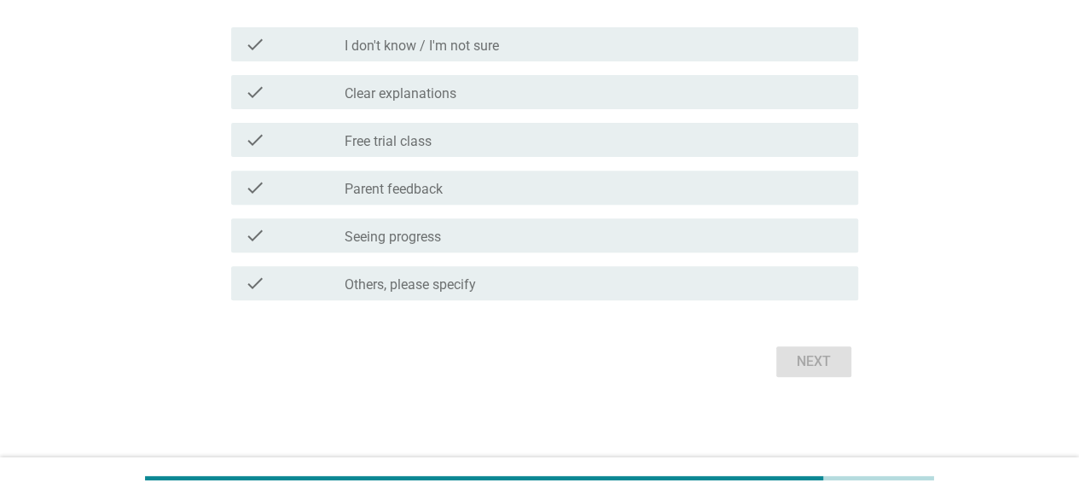
scroll to position [0, 0]
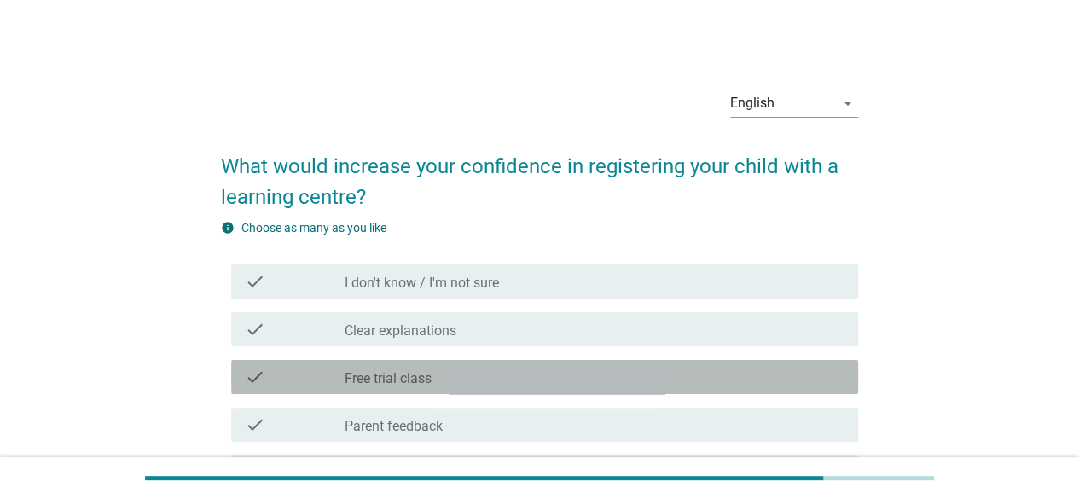
click at [649, 361] on div "check check_box_outline_blank Free trial class" at bounding box center [544, 377] width 627 height 34
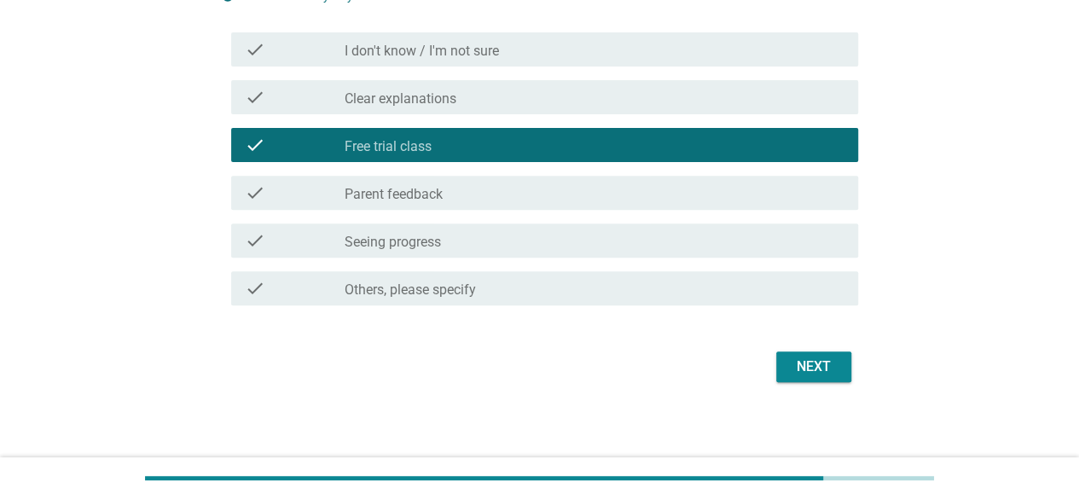
scroll to position [237, 0]
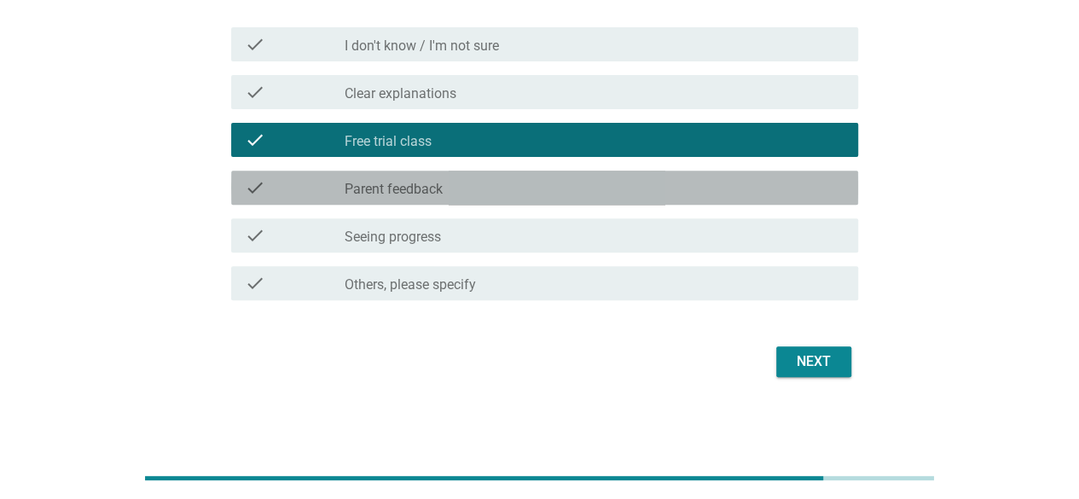
drag, startPoint x: 597, startPoint y: 194, endPoint x: 599, endPoint y: 204, distance: 10.4
click at [597, 195] on div "check_box_outline_blank Parent feedback" at bounding box center [595, 187] width 500 height 20
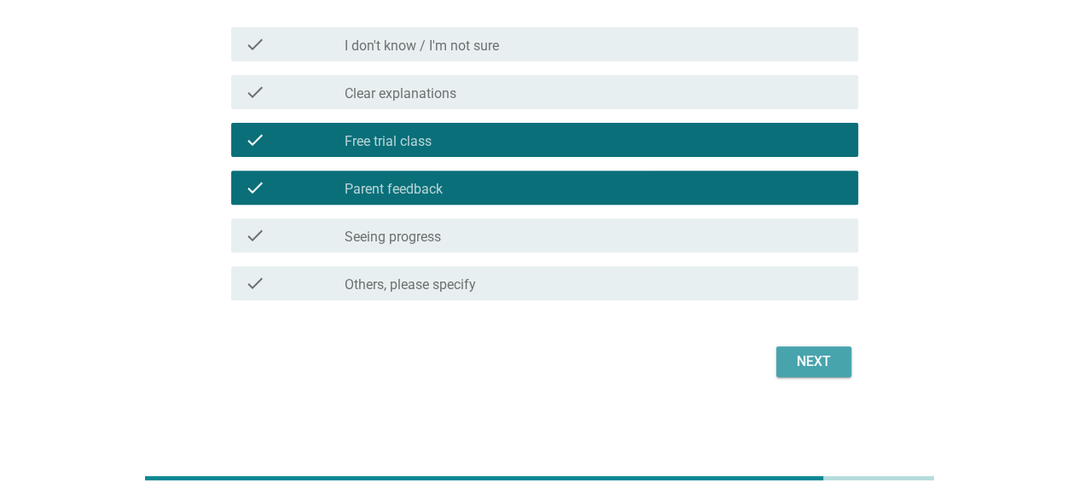
click at [804, 349] on button "Next" at bounding box center [814, 361] width 75 height 31
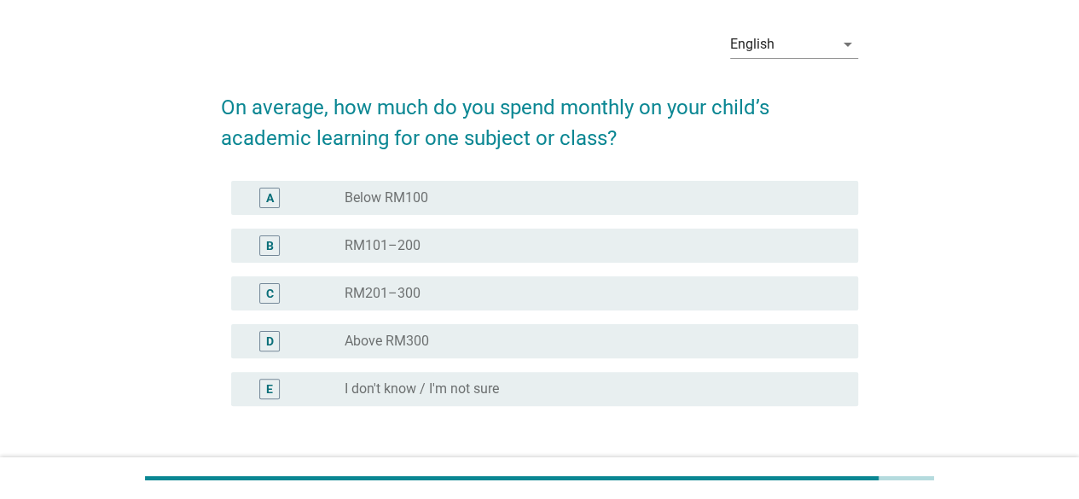
scroll to position [85, 0]
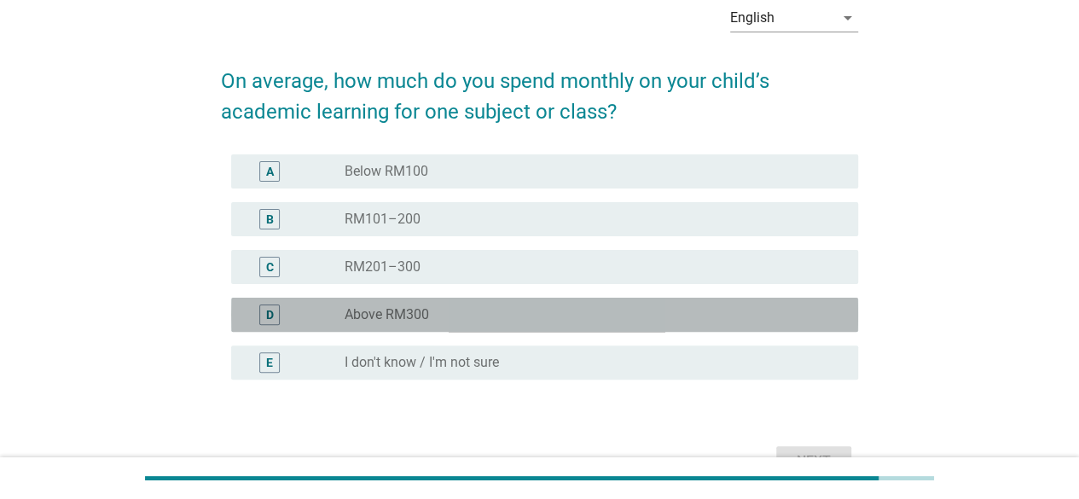
click at [476, 317] on div "radio_button_unchecked Above RM300" at bounding box center [588, 314] width 486 height 17
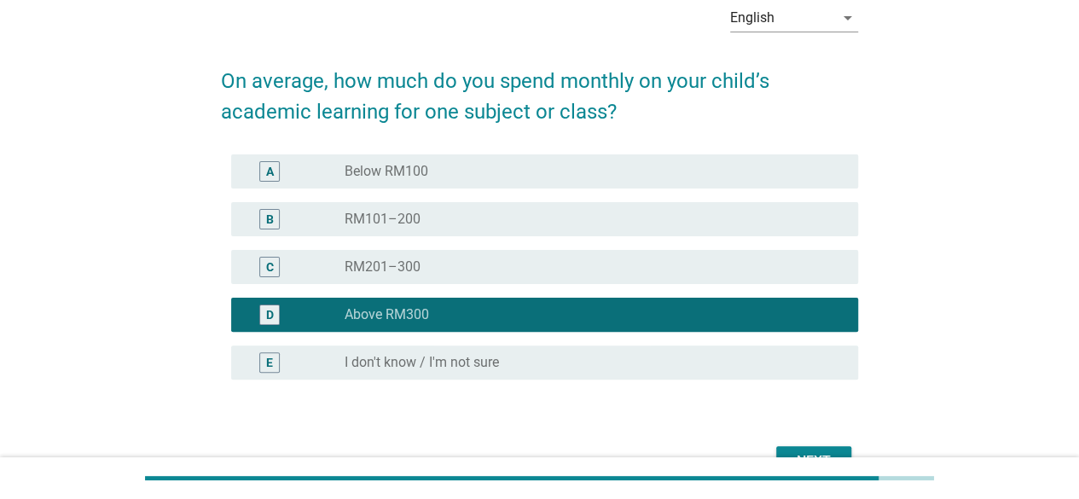
scroll to position [184, 0]
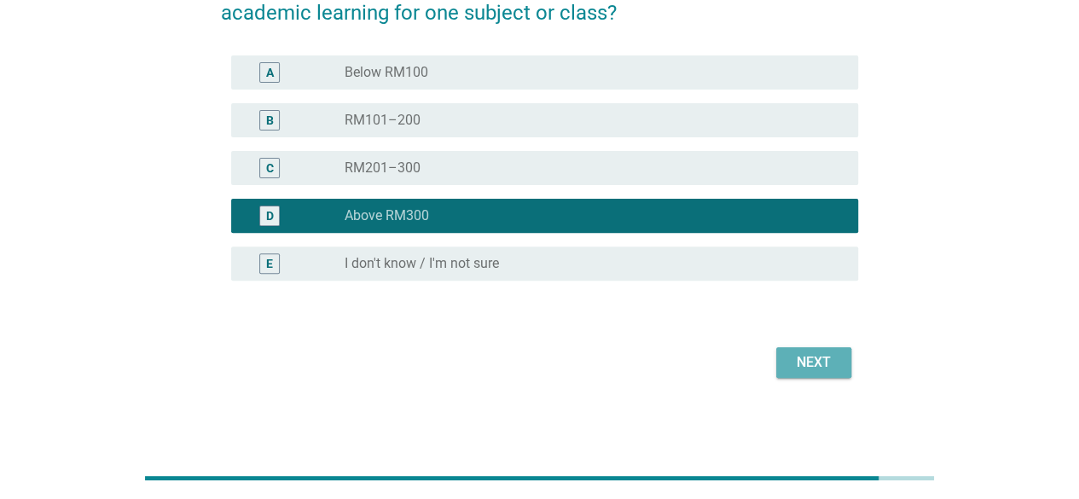
click at [824, 366] on div "Next" at bounding box center [814, 362] width 48 height 20
